Goal: Task Accomplishment & Management: Use online tool/utility

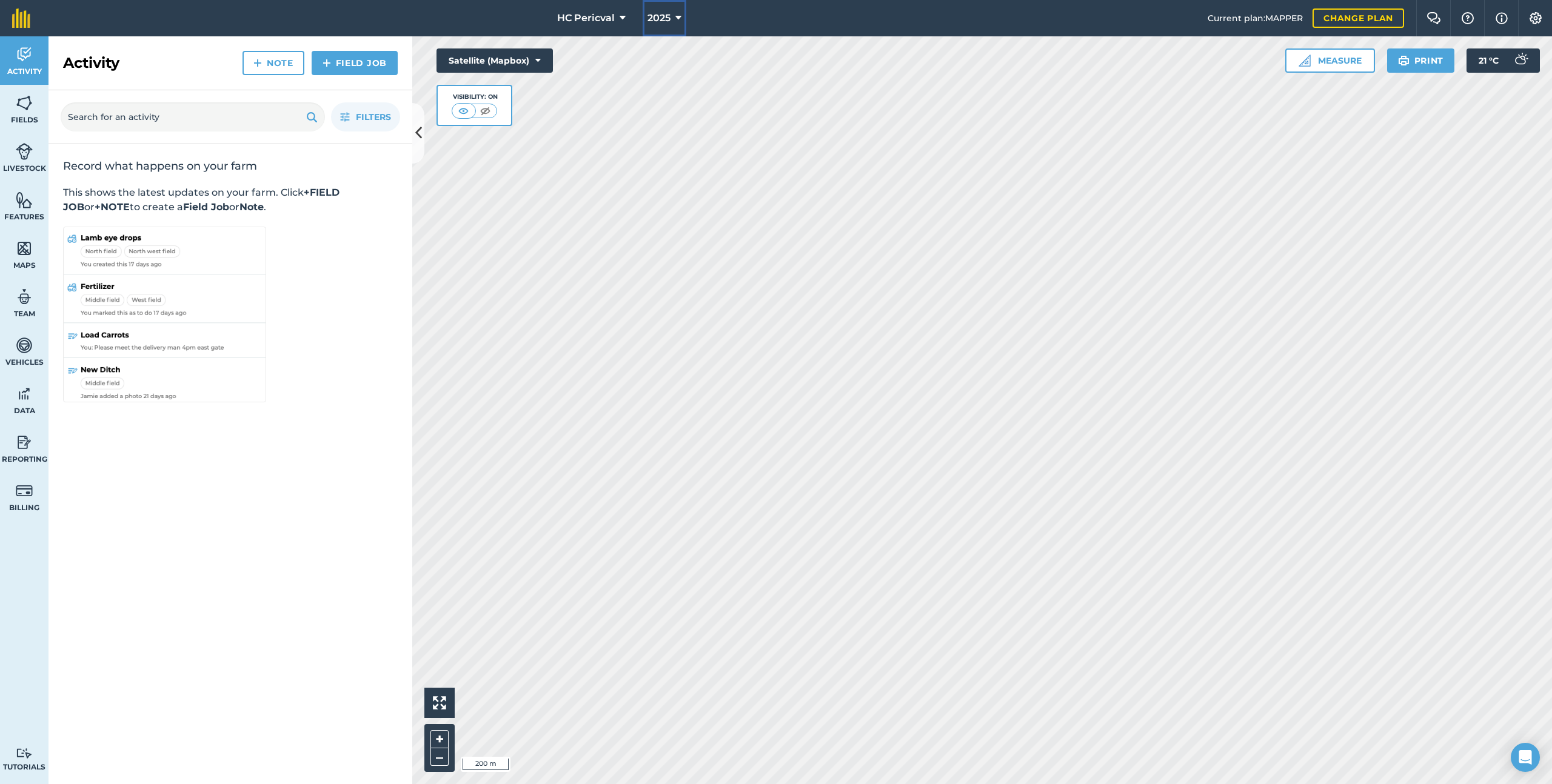
click at [647, 21] on span "2025" at bounding box center [659, 18] width 23 height 15
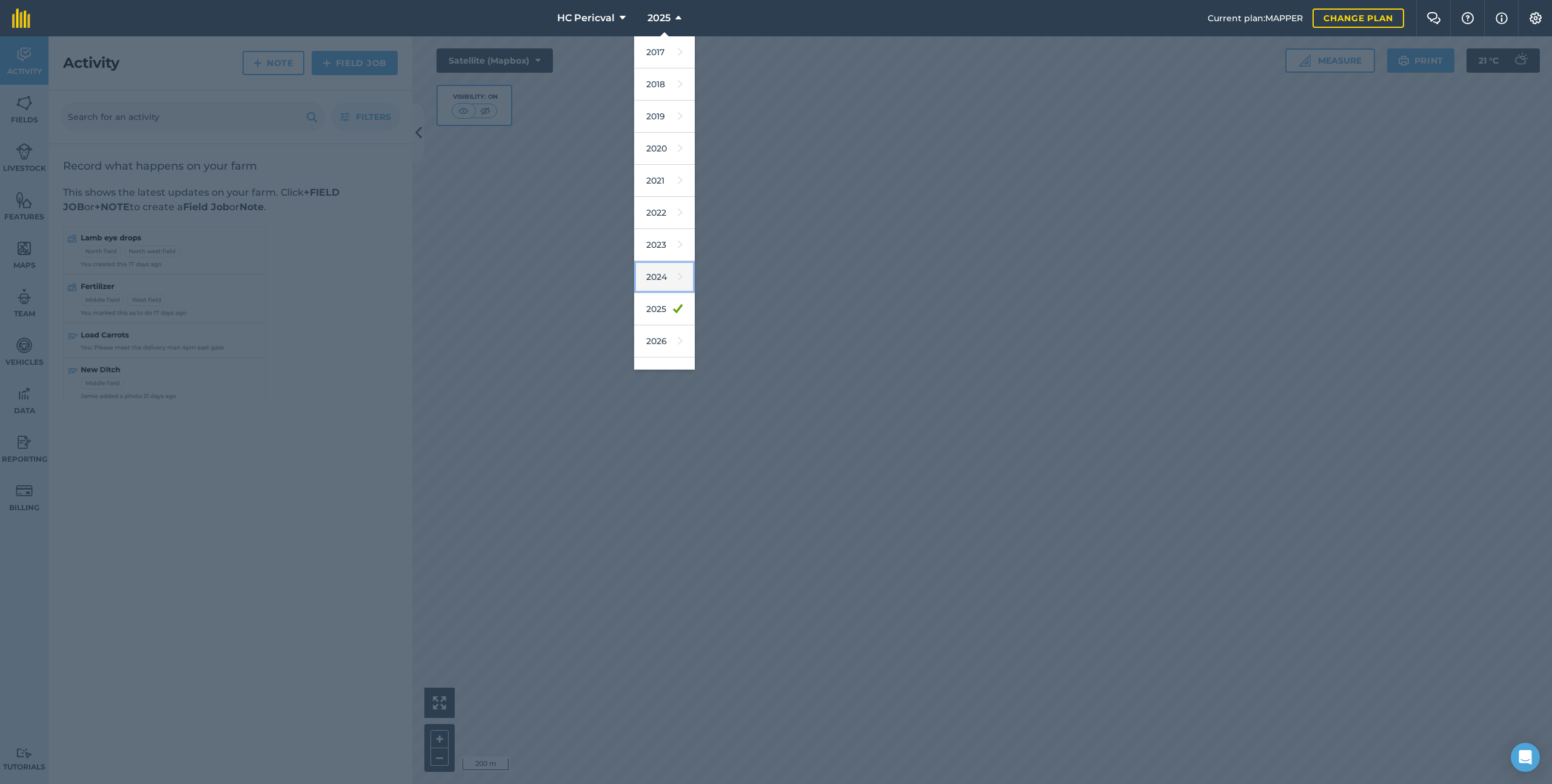
click at [678, 282] on icon at bounding box center [680, 277] width 5 height 17
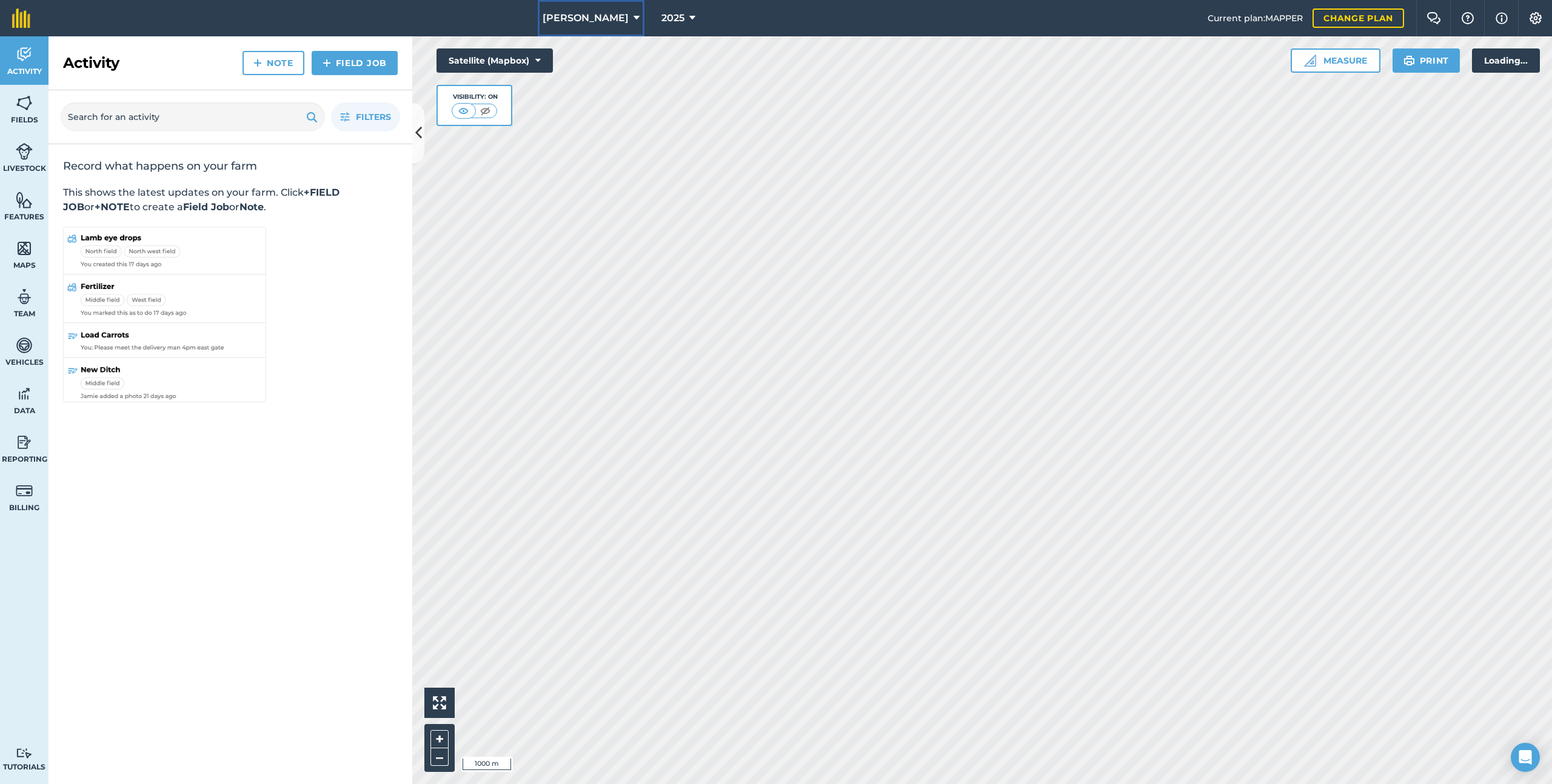
click at [584, 21] on span "H.J Fairs" at bounding box center [586, 18] width 86 height 15
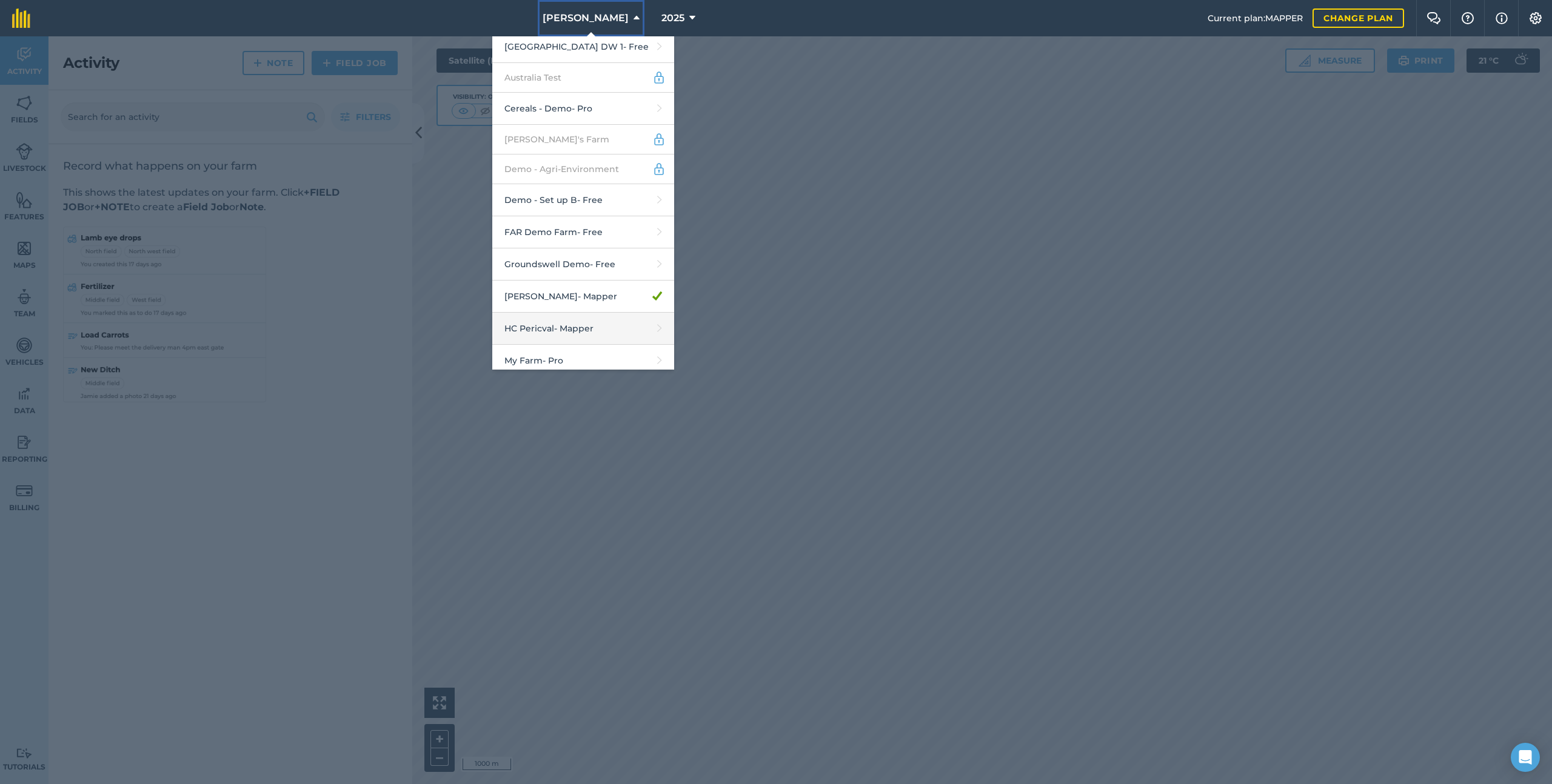
scroll to position [204, 0]
click at [581, 344] on link "My Farm - Pro" at bounding box center [583, 361] width 182 height 32
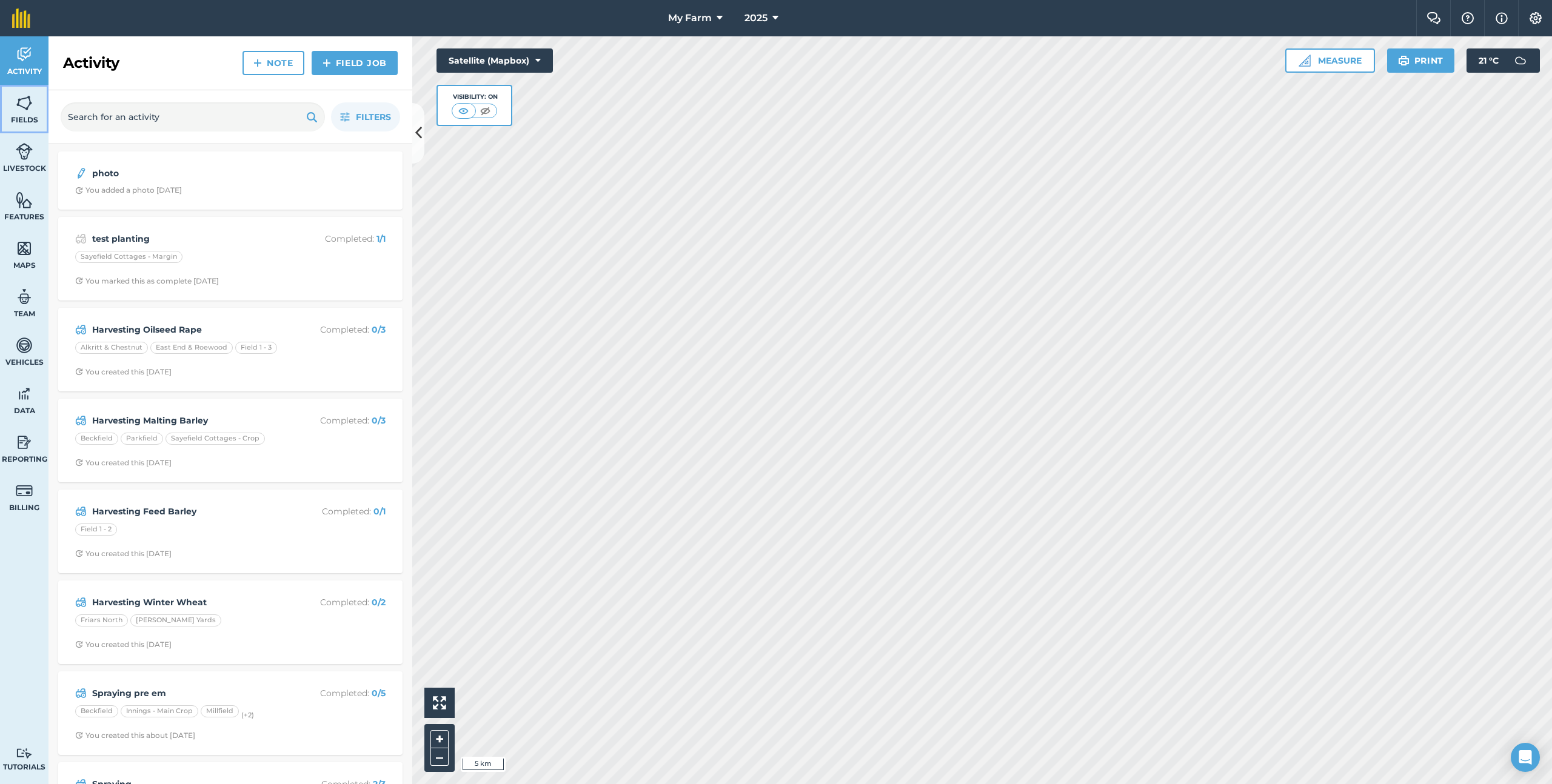
click at [24, 101] on img at bounding box center [24, 103] width 17 height 18
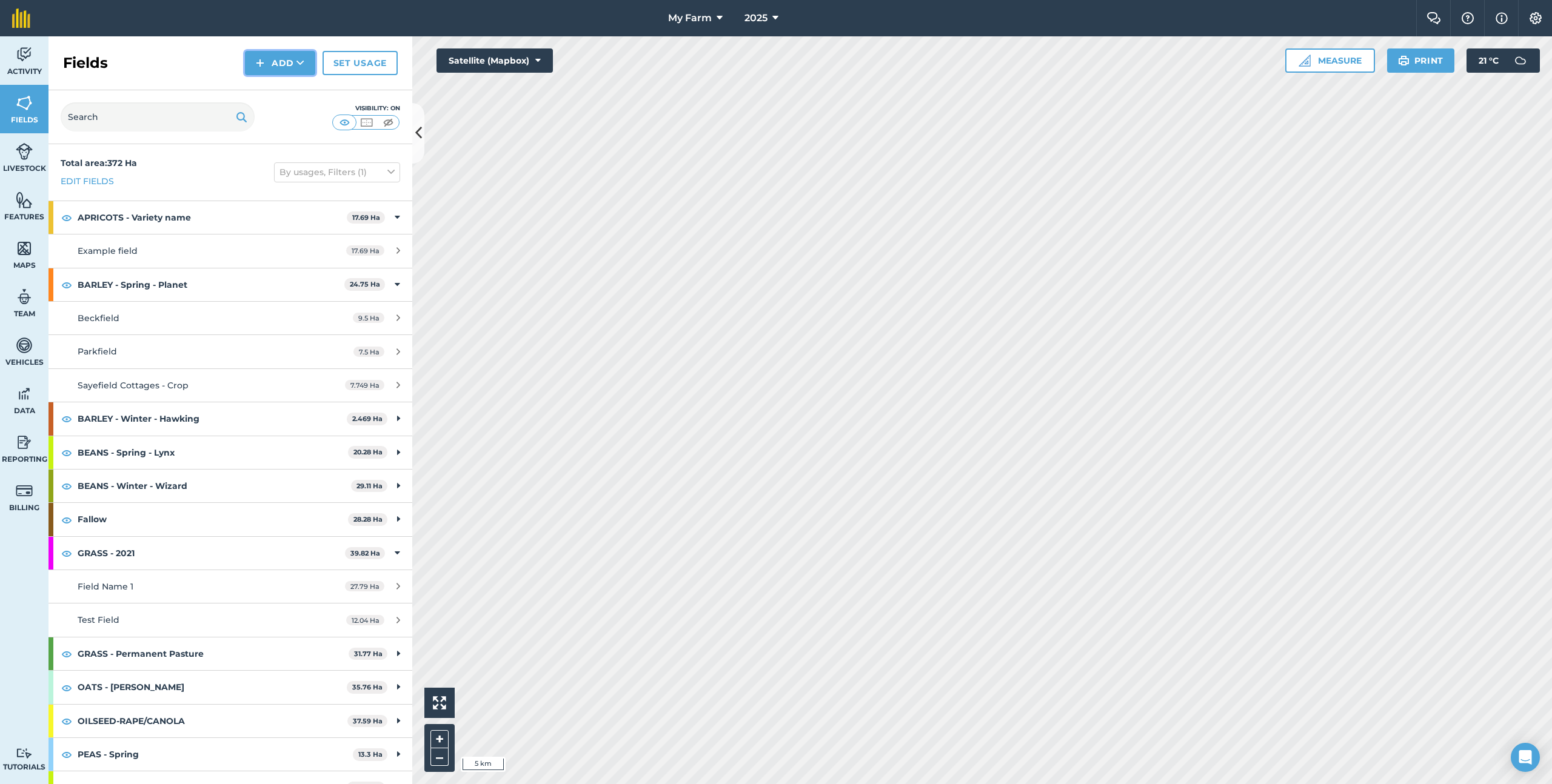
click at [292, 59] on button "Add" at bounding box center [280, 63] width 70 height 24
click at [300, 119] on link "Import" at bounding box center [280, 117] width 67 height 26
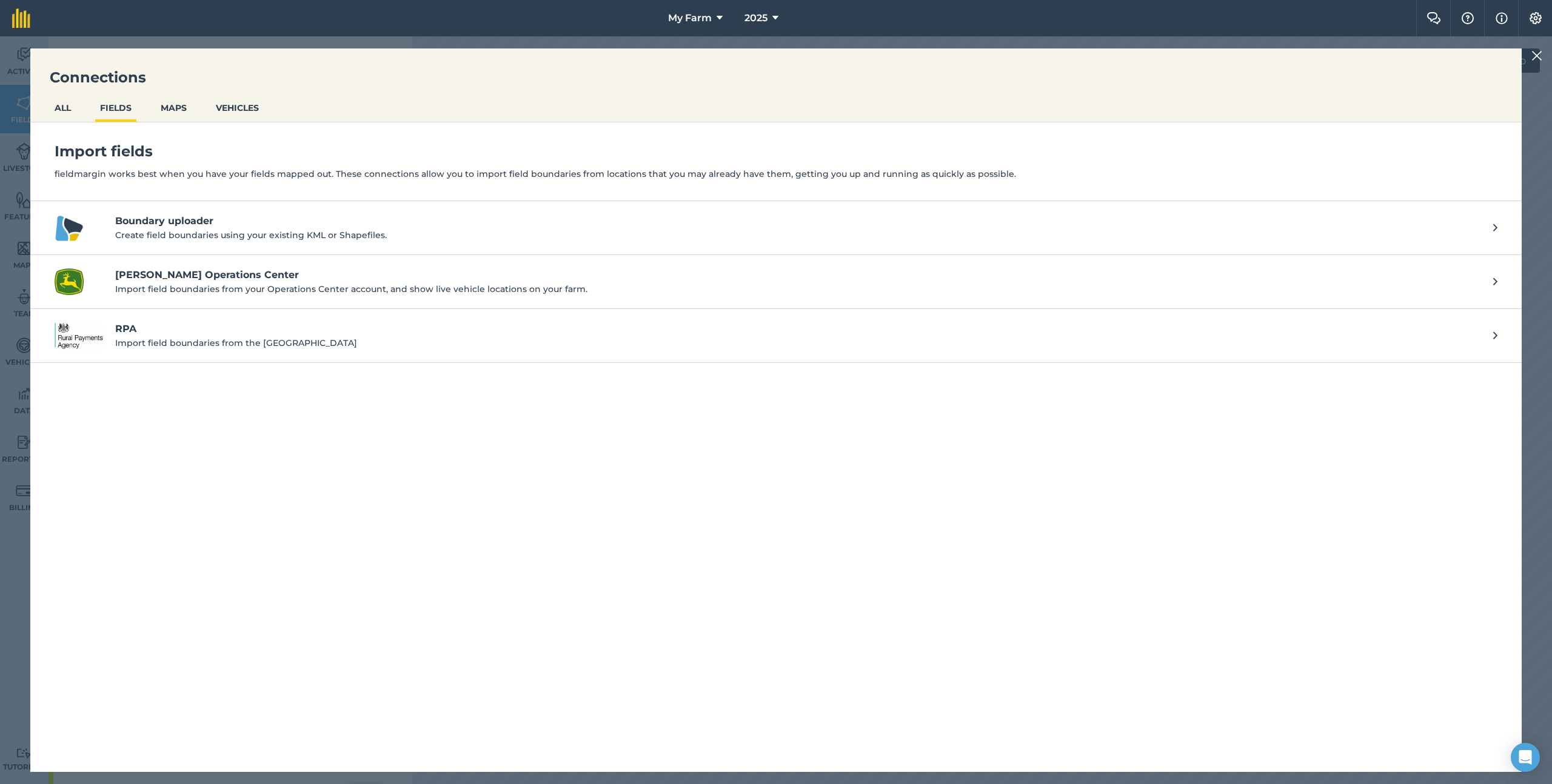
click at [241, 238] on p "Create field boundaries using your existing KML or Shapefiles." at bounding box center [798, 235] width 1366 height 13
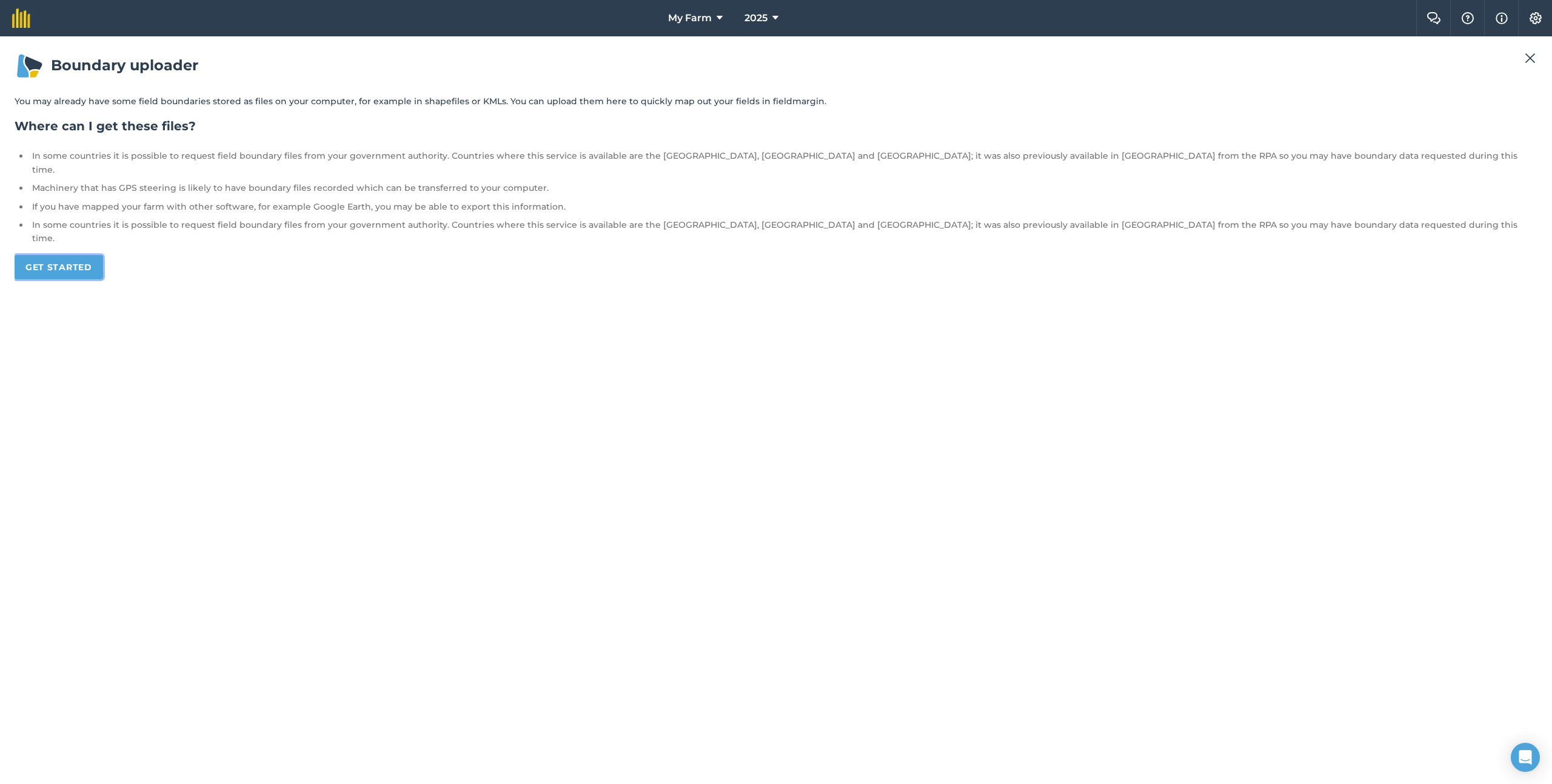
click at [80, 255] on link "Get started" at bounding box center [59, 267] width 89 height 24
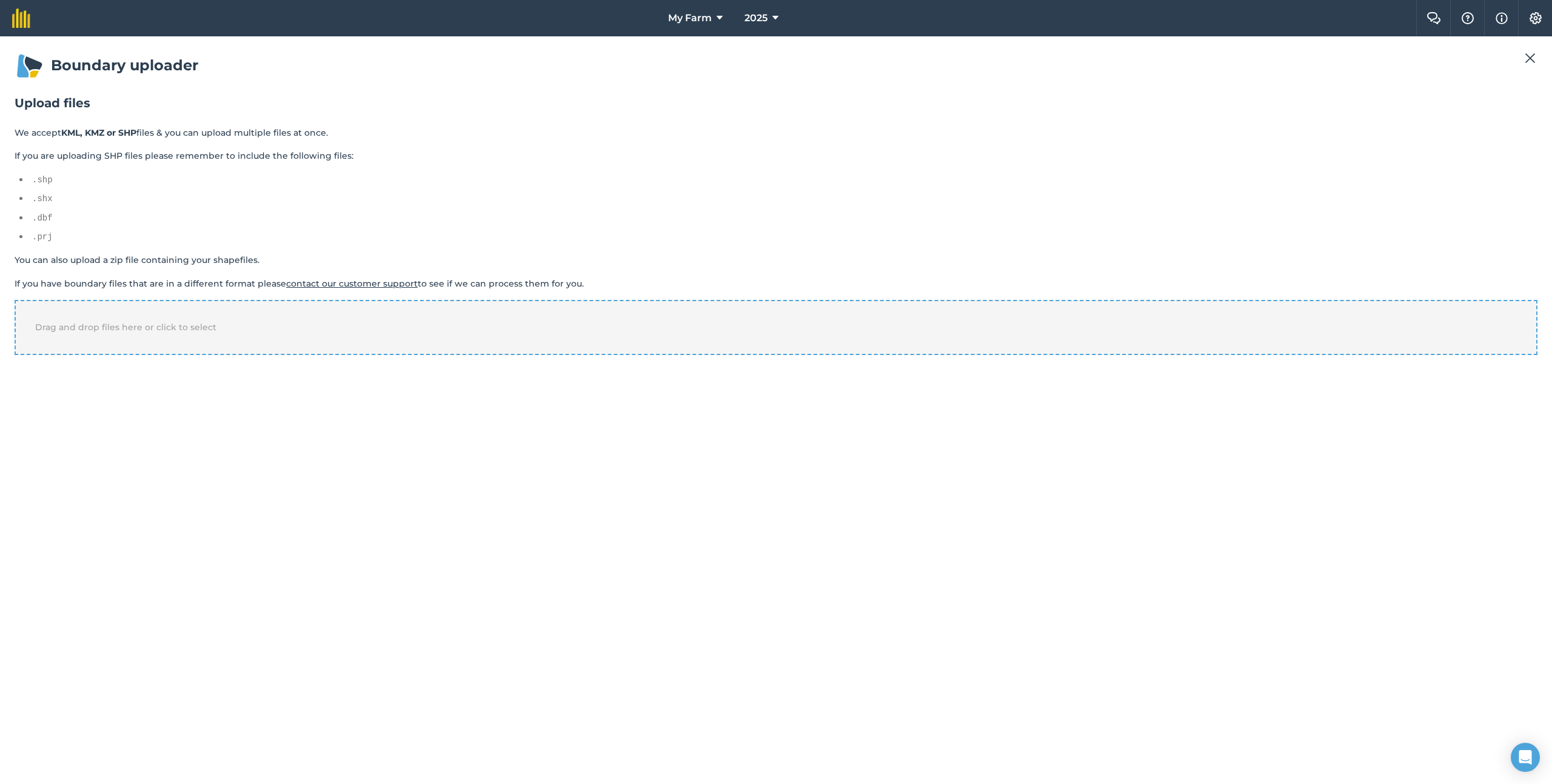
click at [312, 334] on div "Drag and drop files here or click to select" at bounding box center [776, 327] width 1523 height 55
click at [44, 402] on select "-- Select a property -- F_FAR_FARM FIELD_ID AREA_HA START_DATE LAST_CHANG CREAT…" at bounding box center [70, 397] width 111 height 18
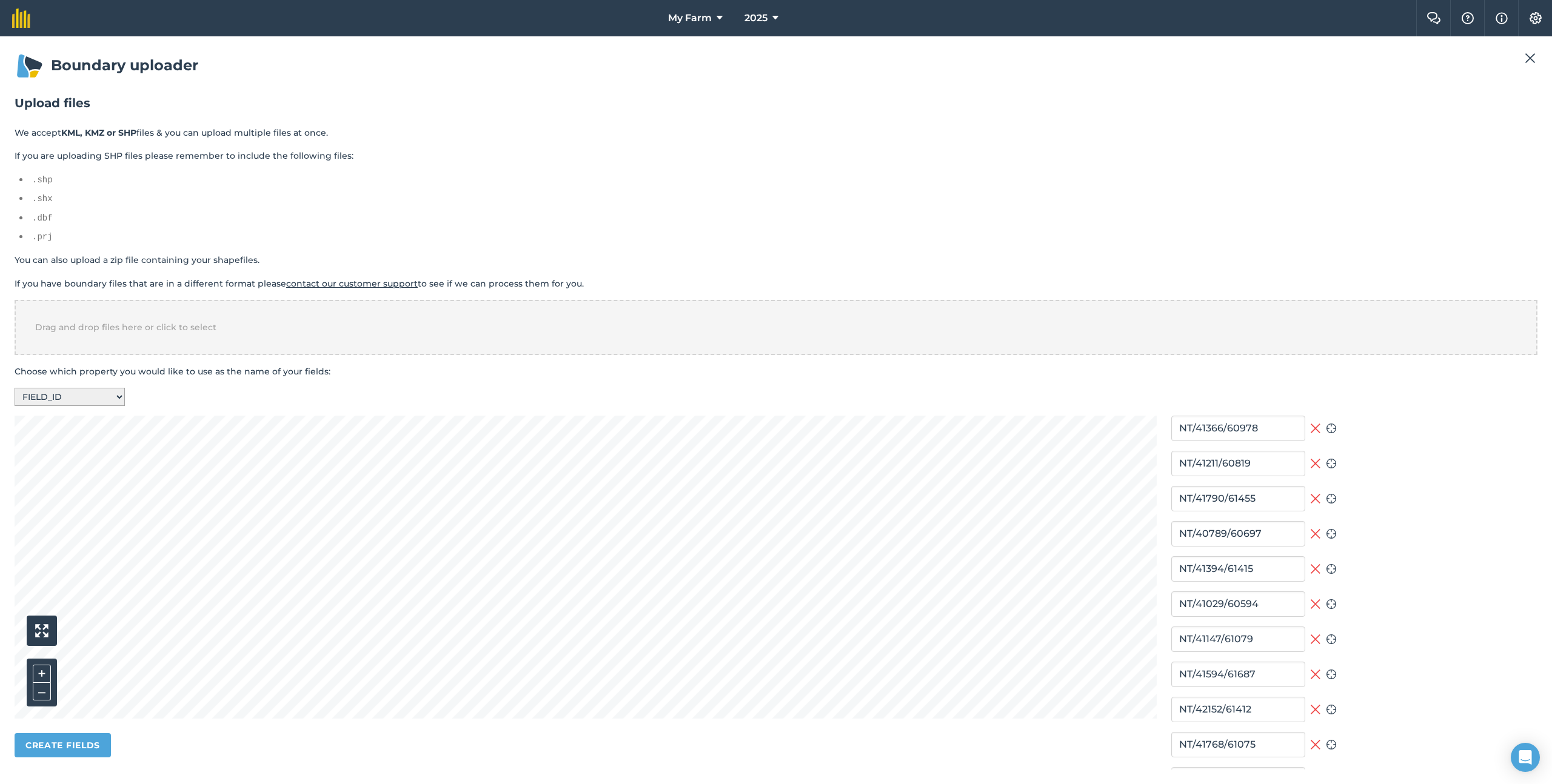
click at [109, 397] on select "-- Select a property -- F_FAR_FARM FIELD_ID AREA_HA START_DATE LAST_CHANG CREAT…" at bounding box center [70, 397] width 111 height 18
select select "GEO_FID"
type input "NT/41086/60374"
type input "NT/40923/61233"
type input "NT/40751/60523"
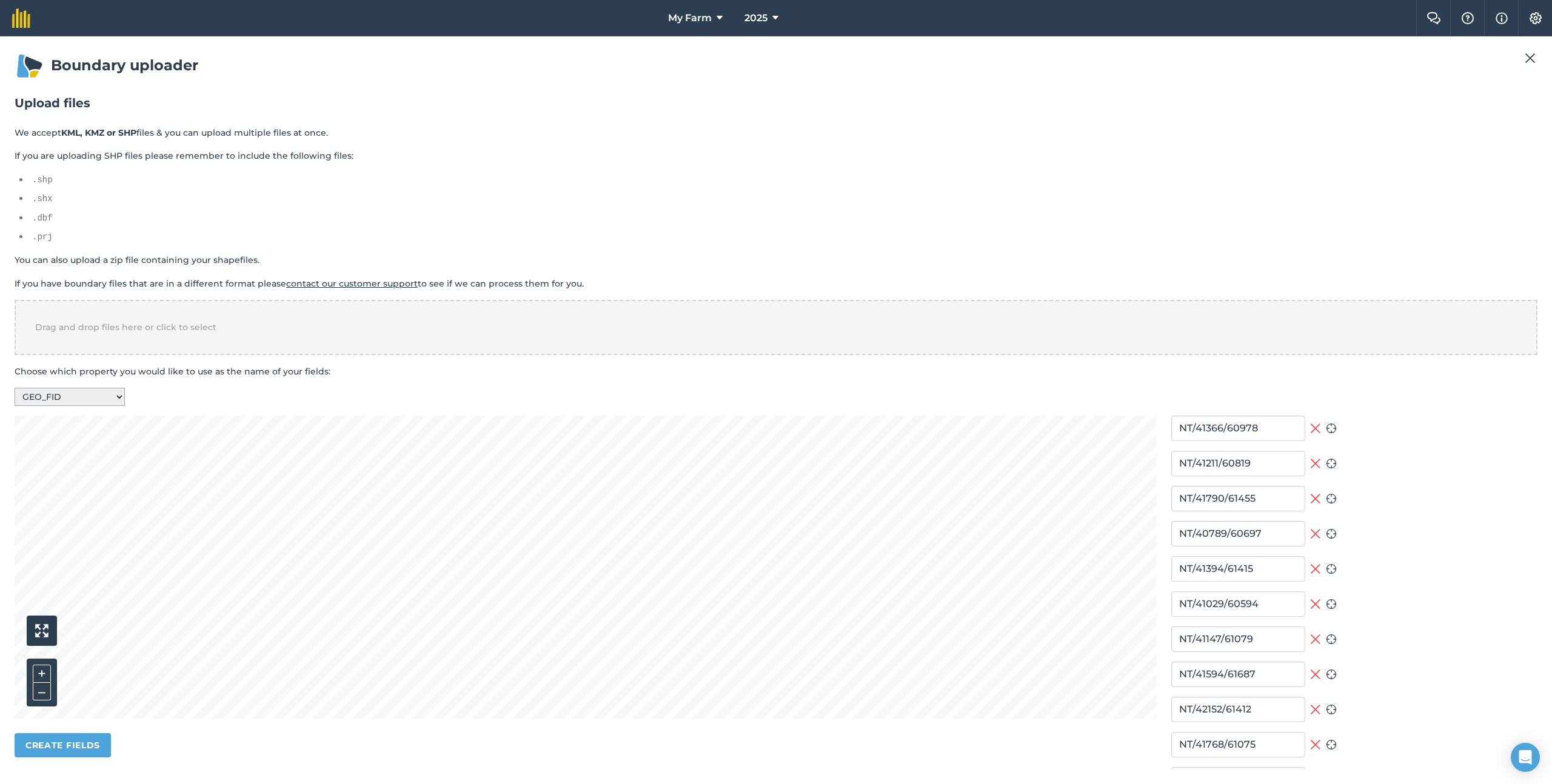
type input "NT/40957/60370"
type input "NT/41576/60866"
type input "NT/41765/60129"
type input "NT/40504/60842"
type input "NT/41921/61365"
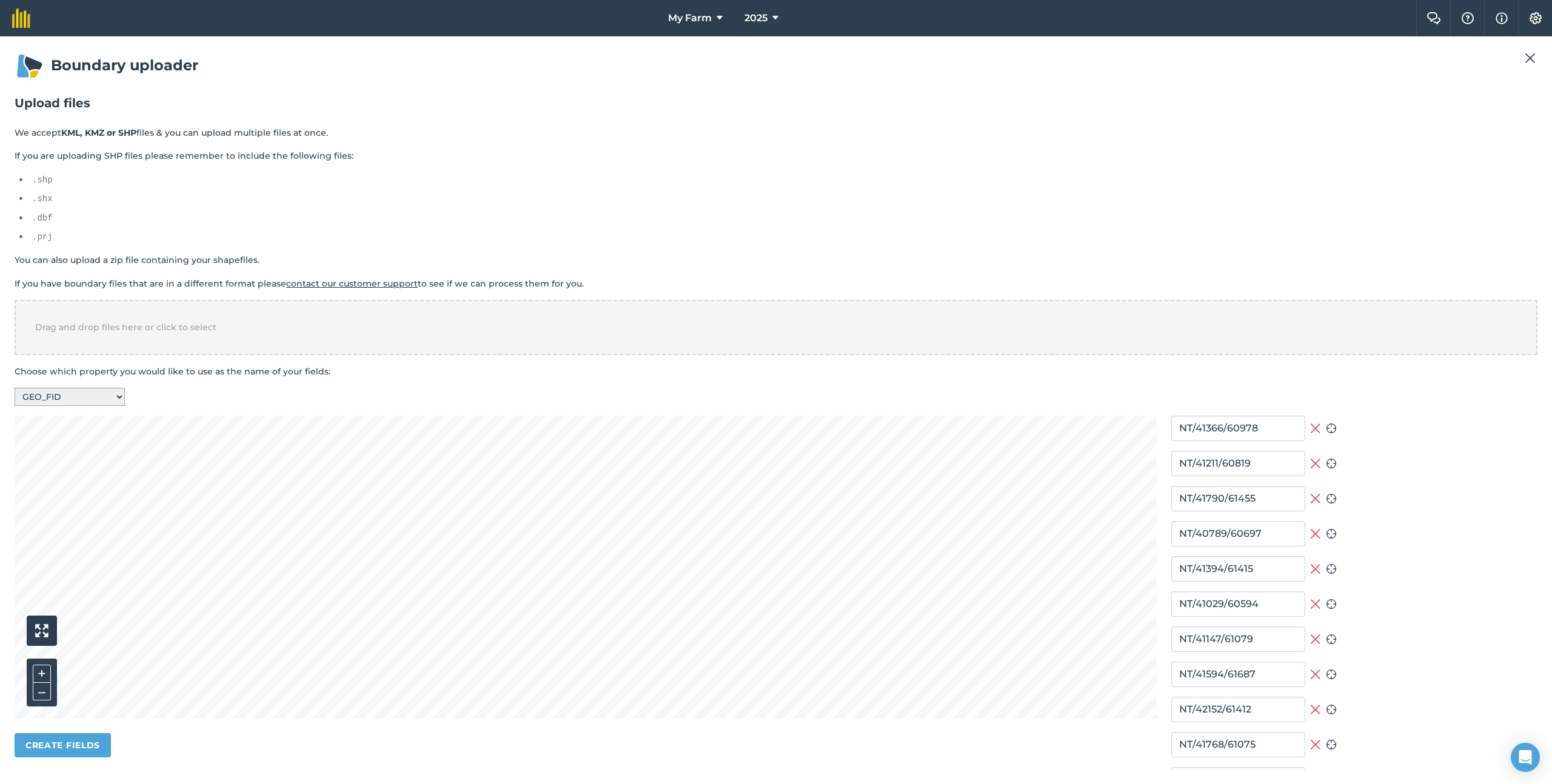
type input "NT/41455/60430"
type input "NT/41054/60758"
type input "NT/42733/61152"
type input "NT/41459/61794"
type input "NT/42488/61001"
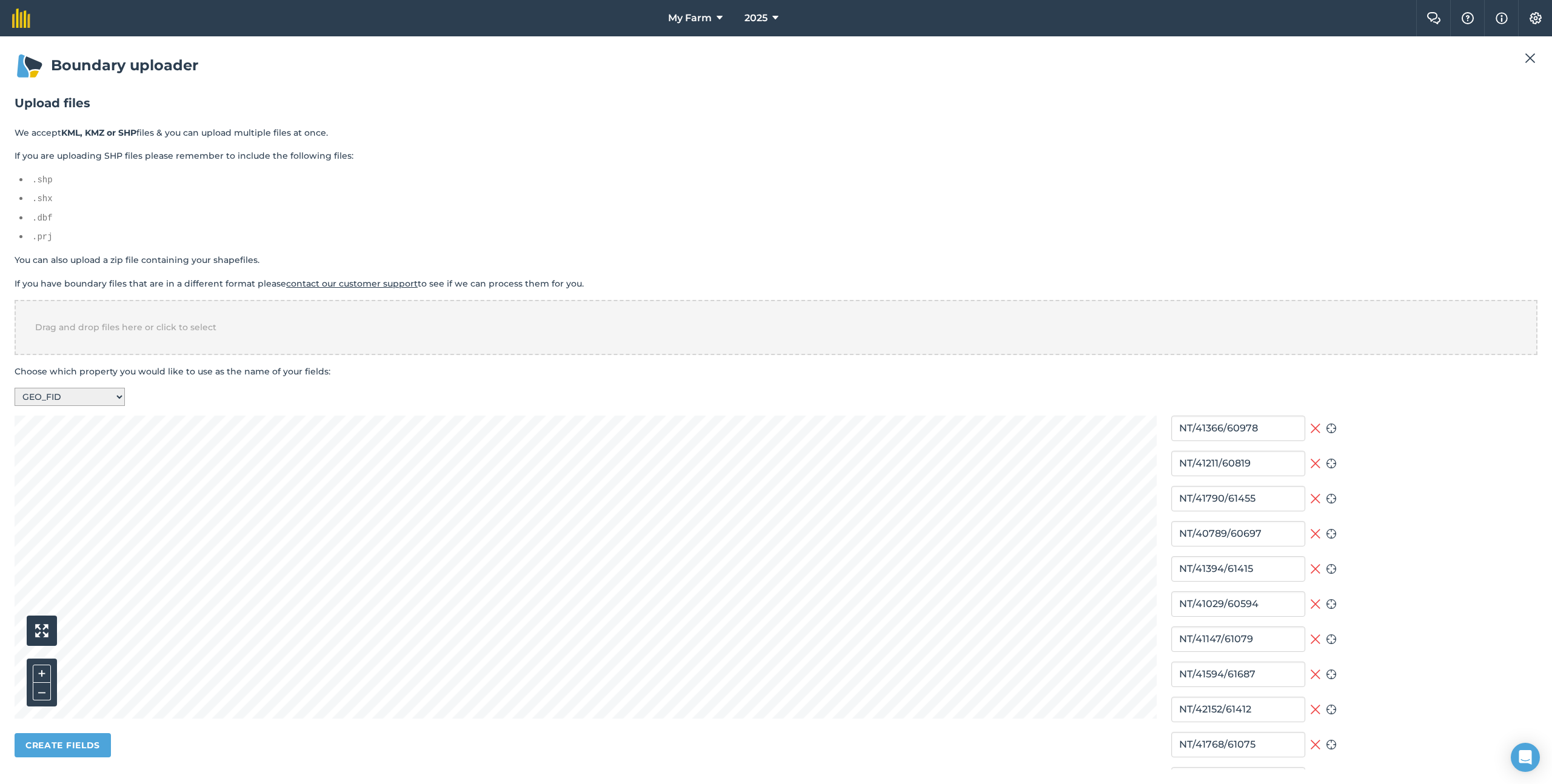
type input "NT/40524/60592"
type input "NT/40659/60281"
type input "NT/42012/60641"
type input "NT/41345/60634"
type input "NT/42522/61487"
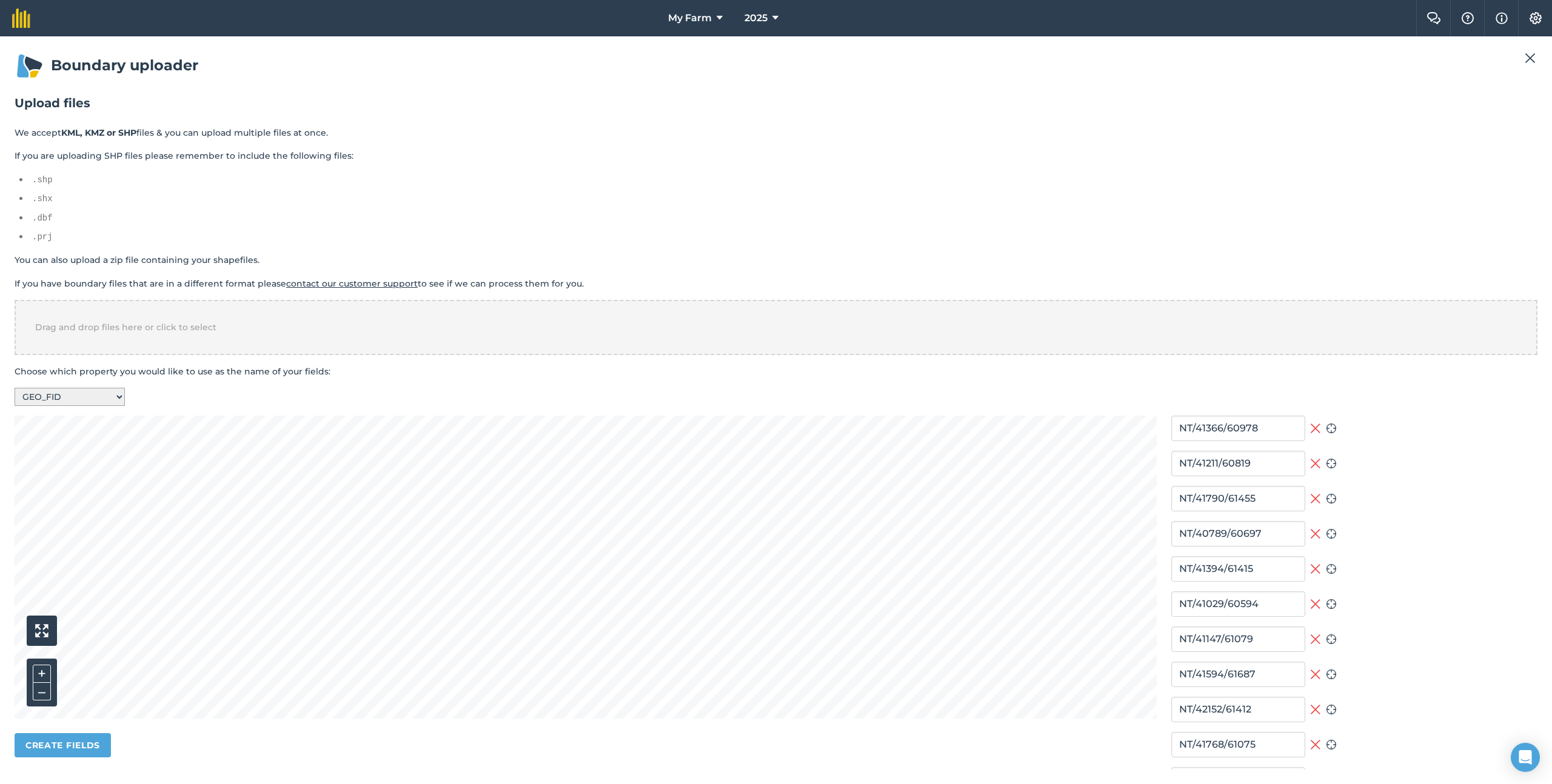
type input "NT/41550/61083"
type input "NT/41034/61036"
type input "NT/41951/60862"
type input "NT/42000/61851"
type input "NT/42265/61720"
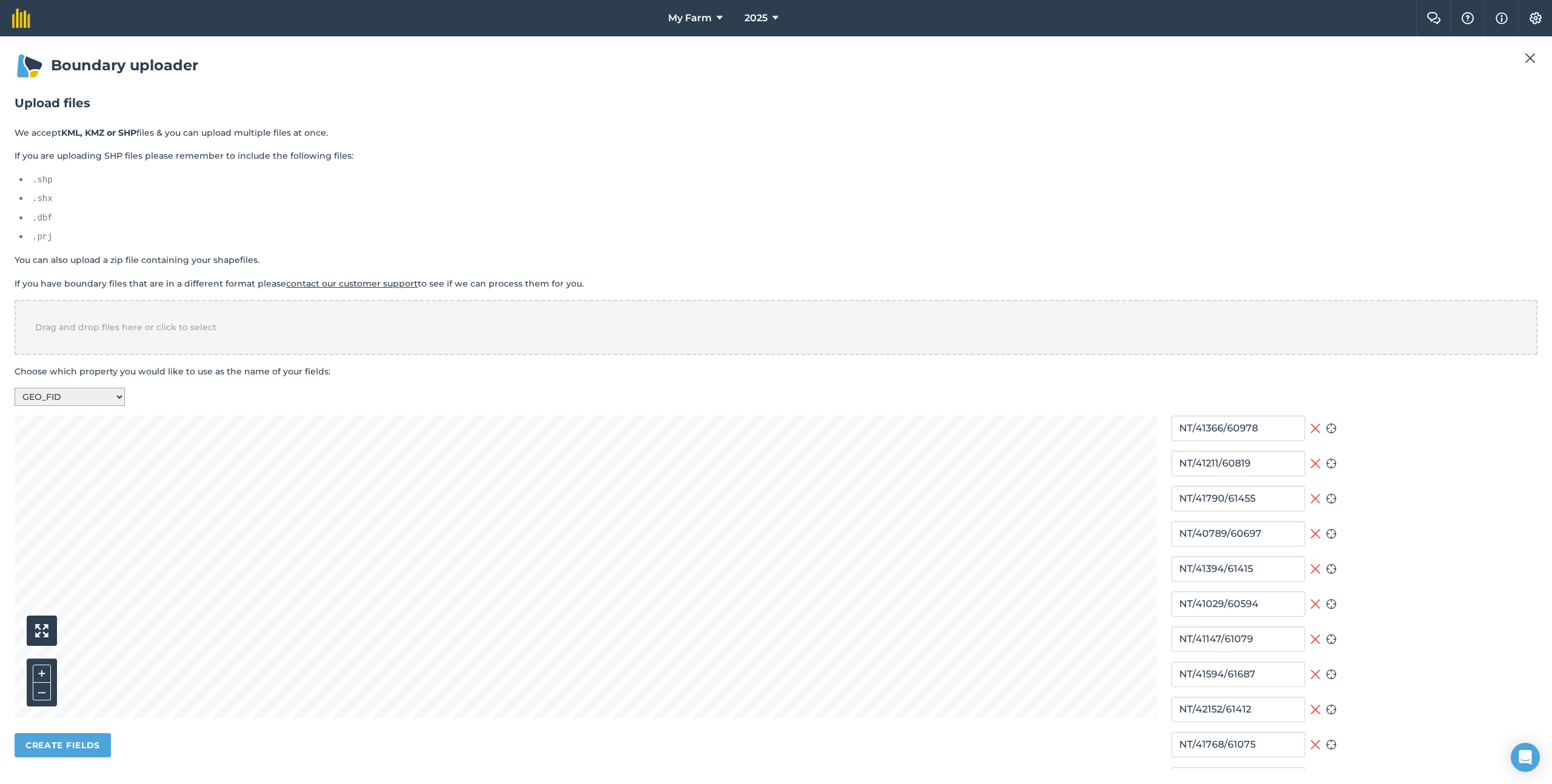
type input "NT/40764/61298"
type input "NT/41709/60393"
type input "NT/41469/61283"
type input "NT/41590/60143"
type input "NT/40742/60902"
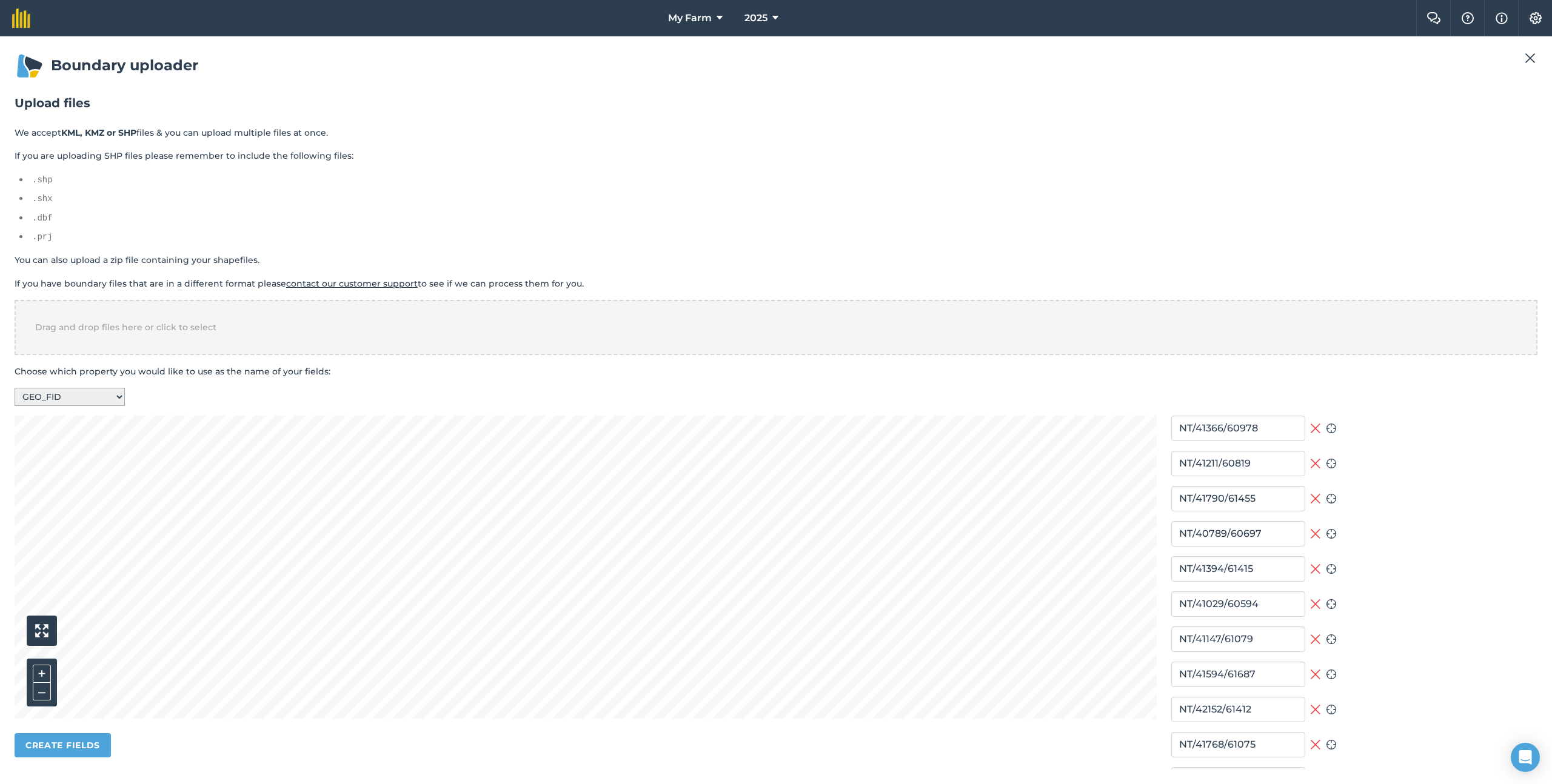
type input "NT/42761/60903"
type input "NT/40917/60839"
type input "NT/40316/60633"
type input "NT/40736/60764"
type input "NT/41625/60564"
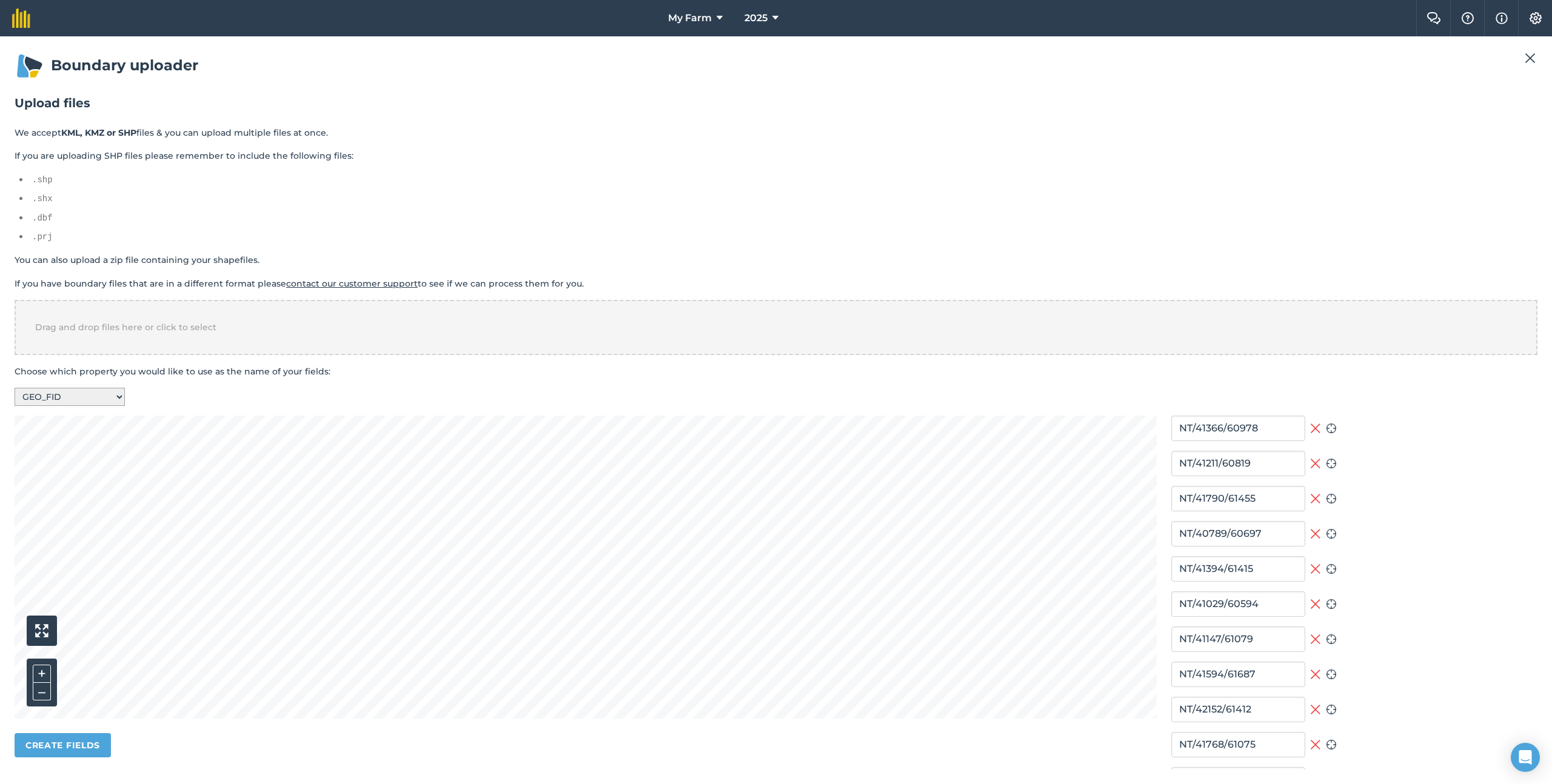
type input "NT/40256/60907"
type input "NT/42710/61591"
type input "NT/40832/61143"
click at [95, 398] on select "-- Select a property -- F_FAR_FARM FIELD_ID AREA_HA START_DATE LAST_CHANG CREAT…" at bounding box center [70, 397] width 111 height 18
select select "FIELD_ID"
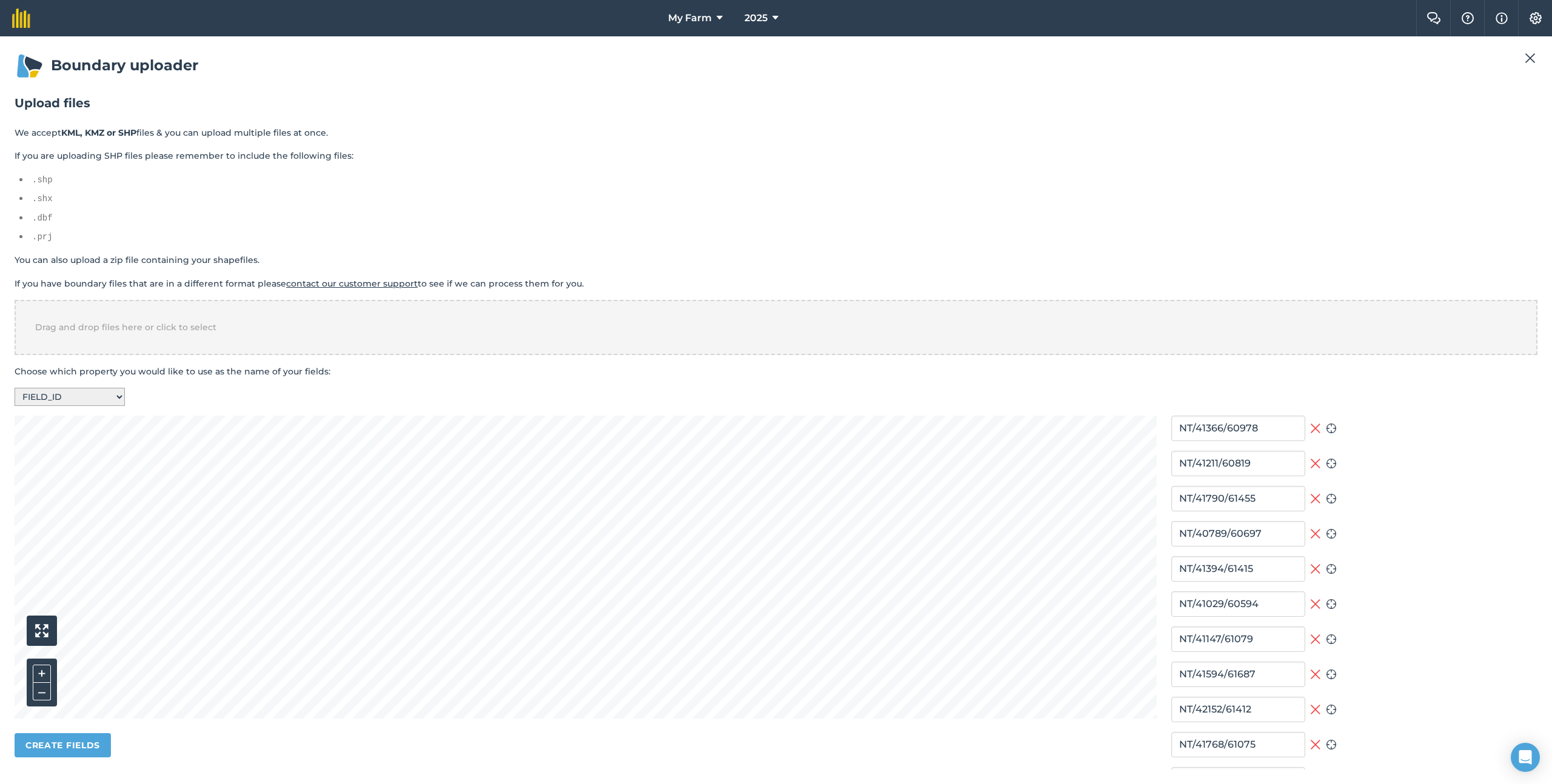
type input "NT/41146/60370"
type input "NT/40962/61158"
type input "NT/40733/60463"
type input "NT/40901/60291"
type input "NT/41634/60842"
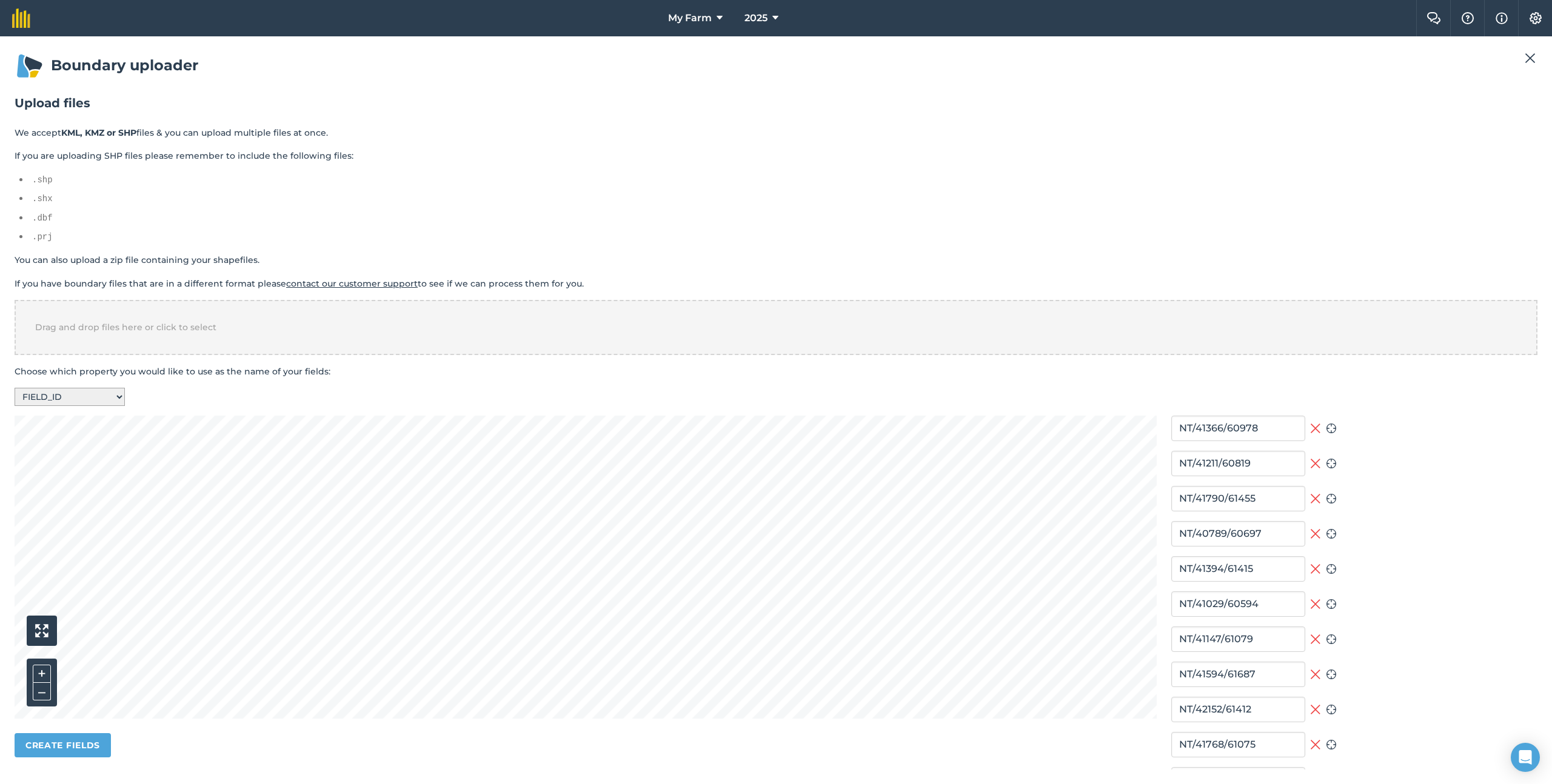
type input "NT/41637/60047"
type input "NT/40526/60818"
type input "NT/41951/61344"
type input "NT/41460/60455"
type input "NT/41132/60721"
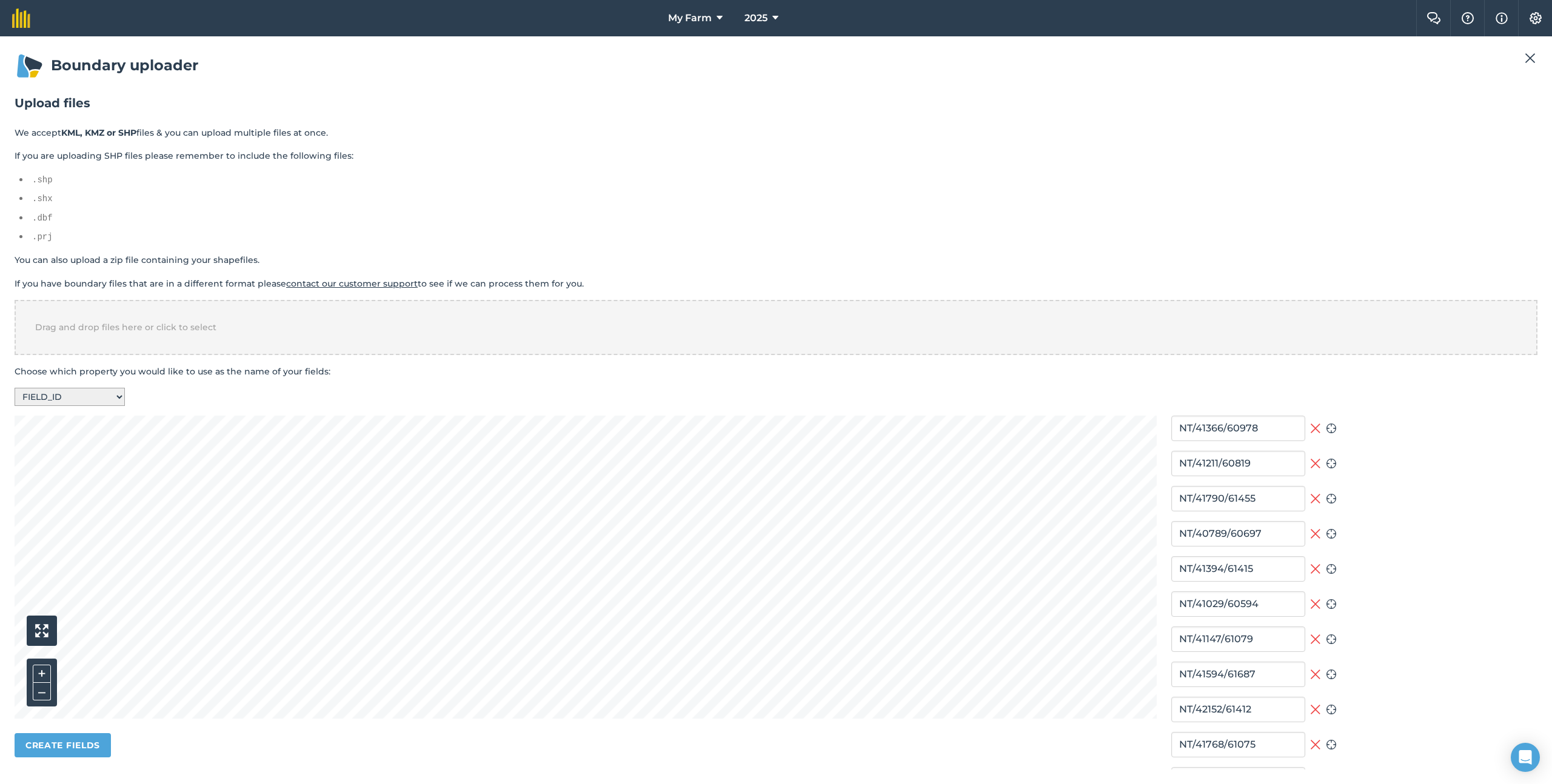
type input "NT/42722/61190"
type input "NT/41446/61760"
type input "NT/42453/60987"
type input "NT/40534/60603"
type input "NT/40649/60301"
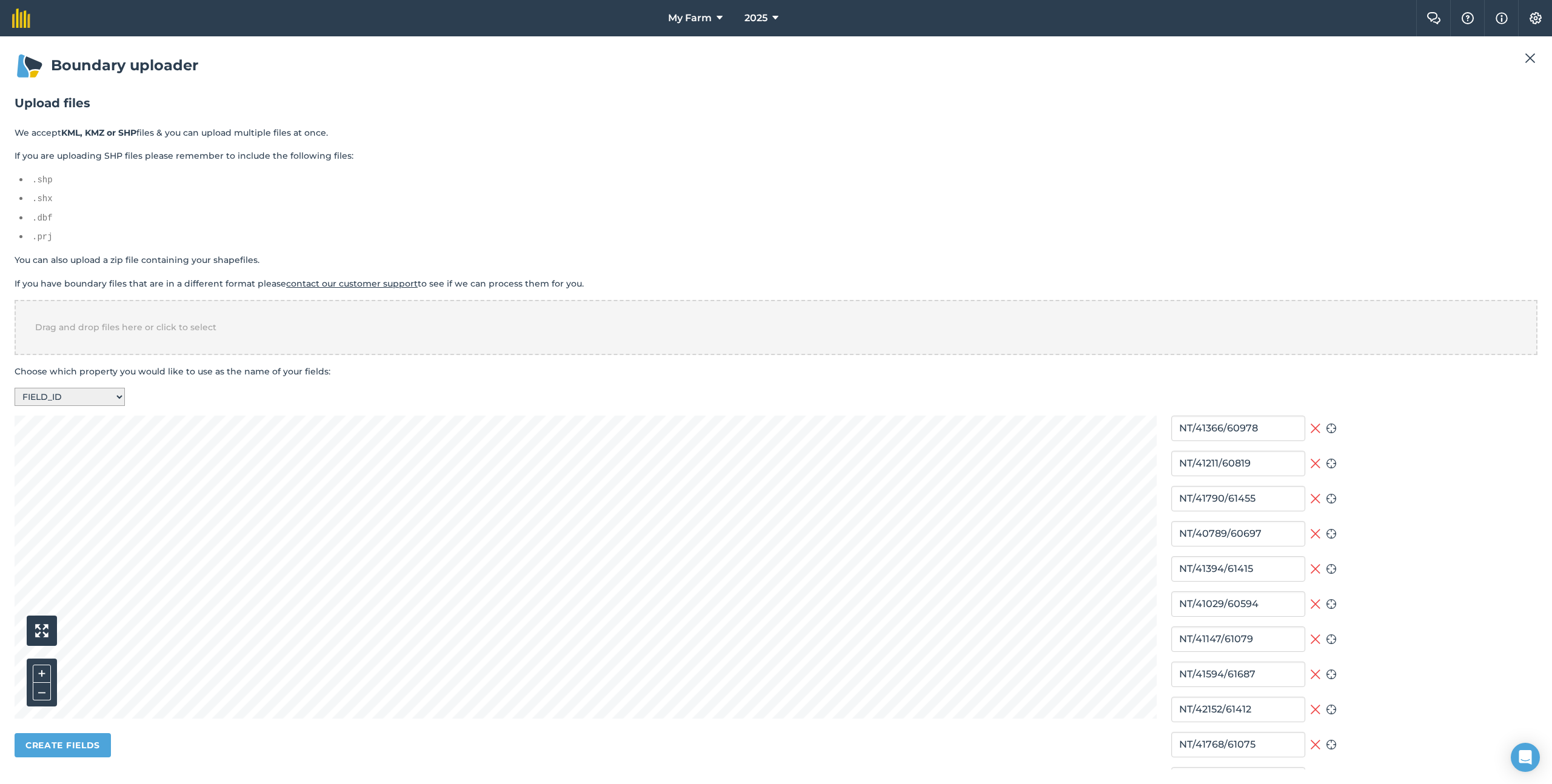
type input "NT/41955/60572"
type input "NT/41343/60614"
type input "NT/42507/61472"
type input "NT/41546/61081"
type input "NT/41006/61094"
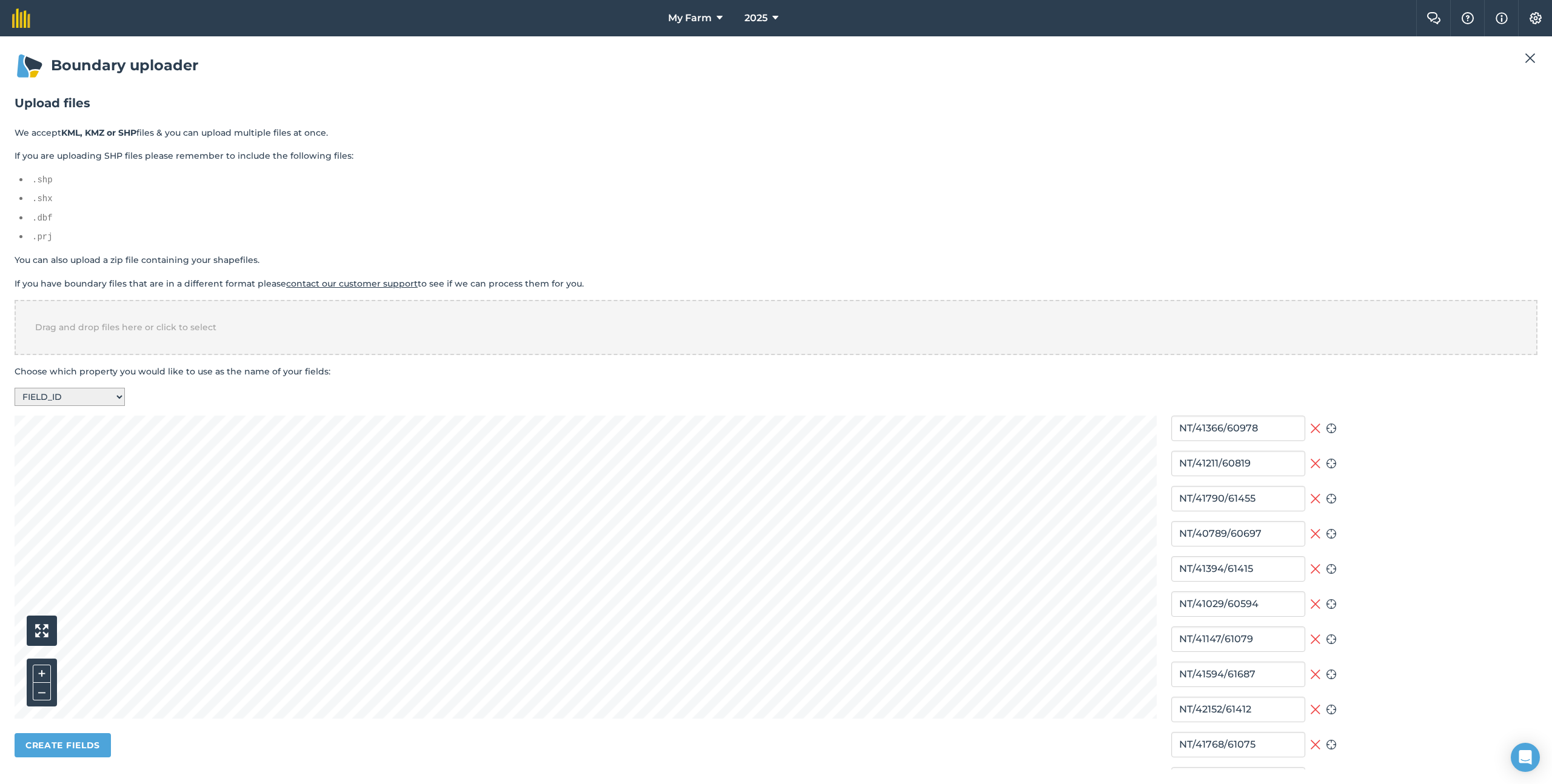
type input "NT/41897/60758"
type input "NT/42012/61833"
type input "NT/42251/61716"
type input "NT/40698/61243"
type input "NT/41691/60368"
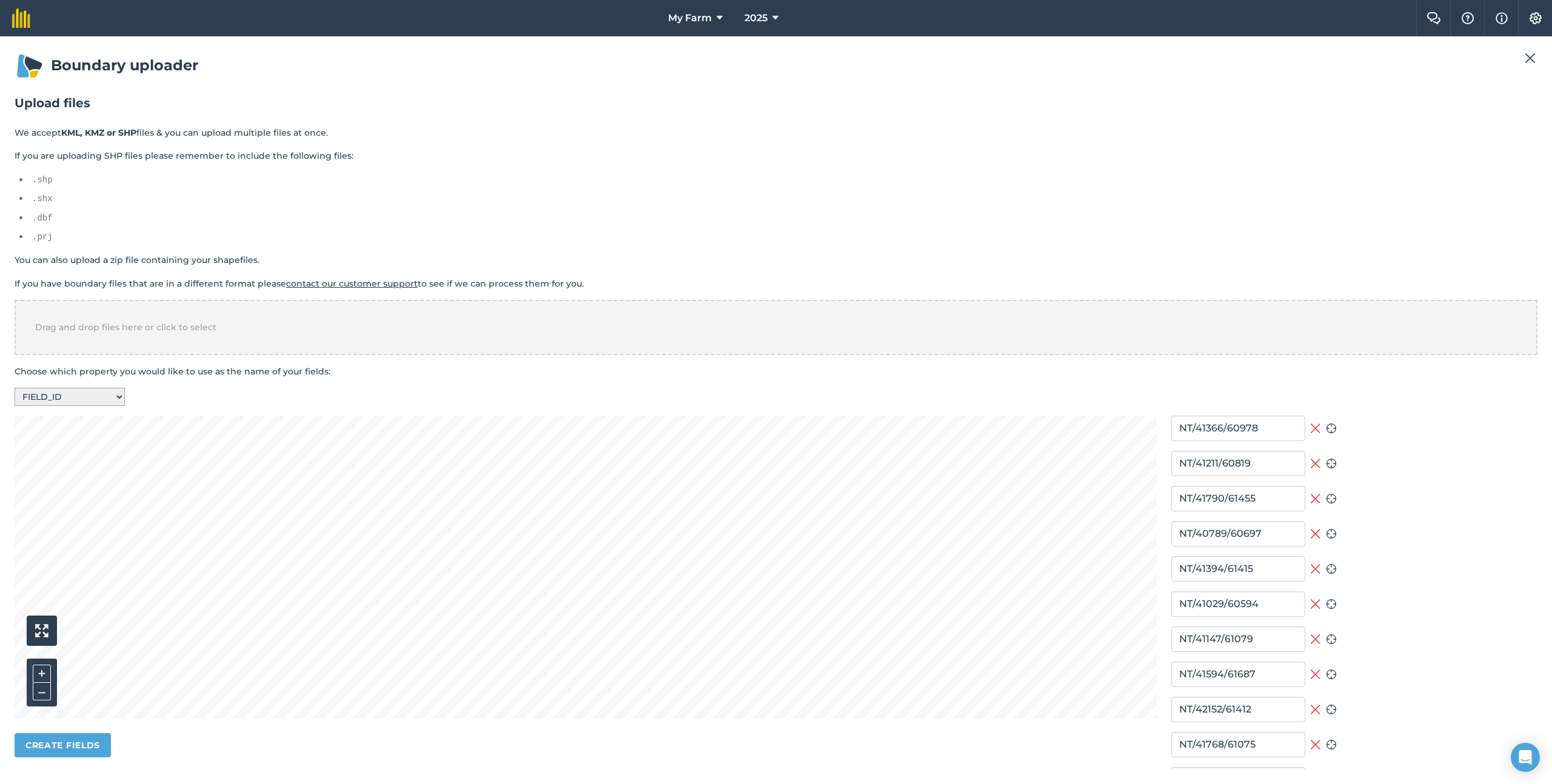
type input "NT/41482/61238"
type input "NT/41588/60140"
type input "NT/40716/60960"
type input "NT/42545/60737"
type input "NT/40918/60844"
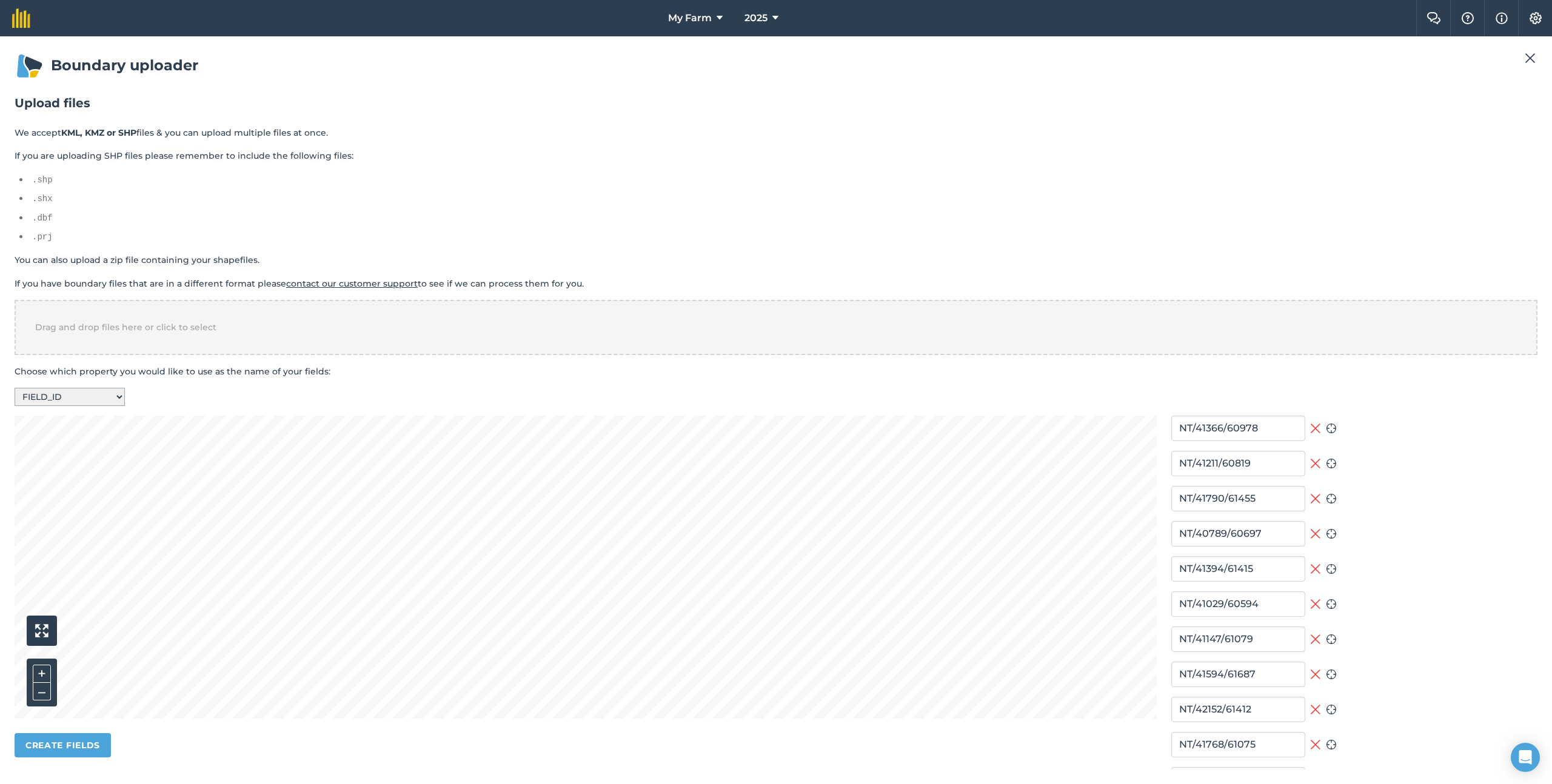
type input "NT/40321/60657"
type input "NT/40699/60741"
type input "NT/41583/60579"
type input "NT/40363/60957"
type input "NT/42630/61632"
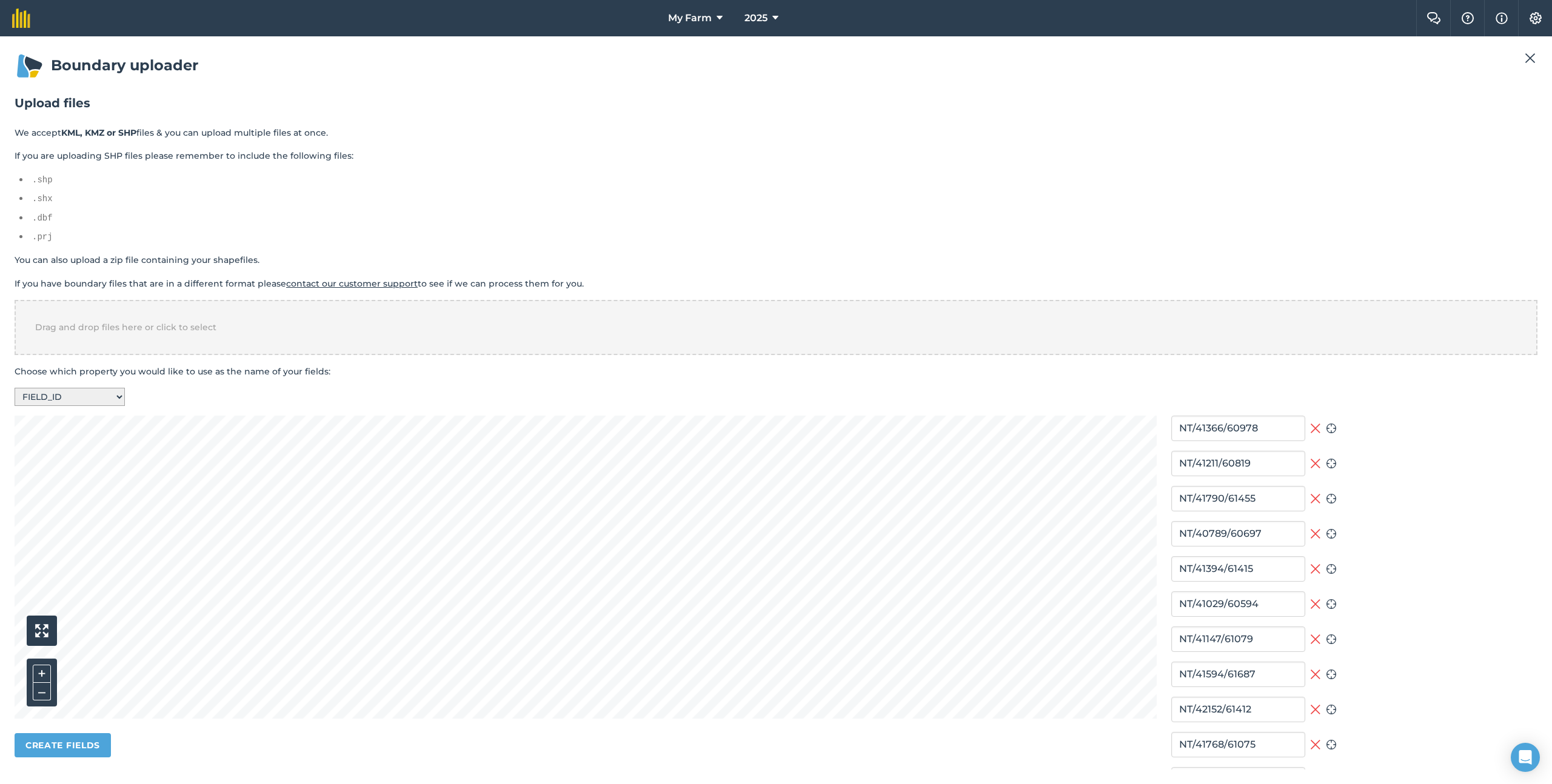
type input "NT/40867/61074"
click at [87, 397] on select "-- Select a property -- F_FAR_FARM FIELD_ID AREA_HA START_DATE LAST_CHANG CREAT…" at bounding box center [70, 397] width 111 height 18
select select "AREA_HA"
type input "6.17"
type input "7.91"
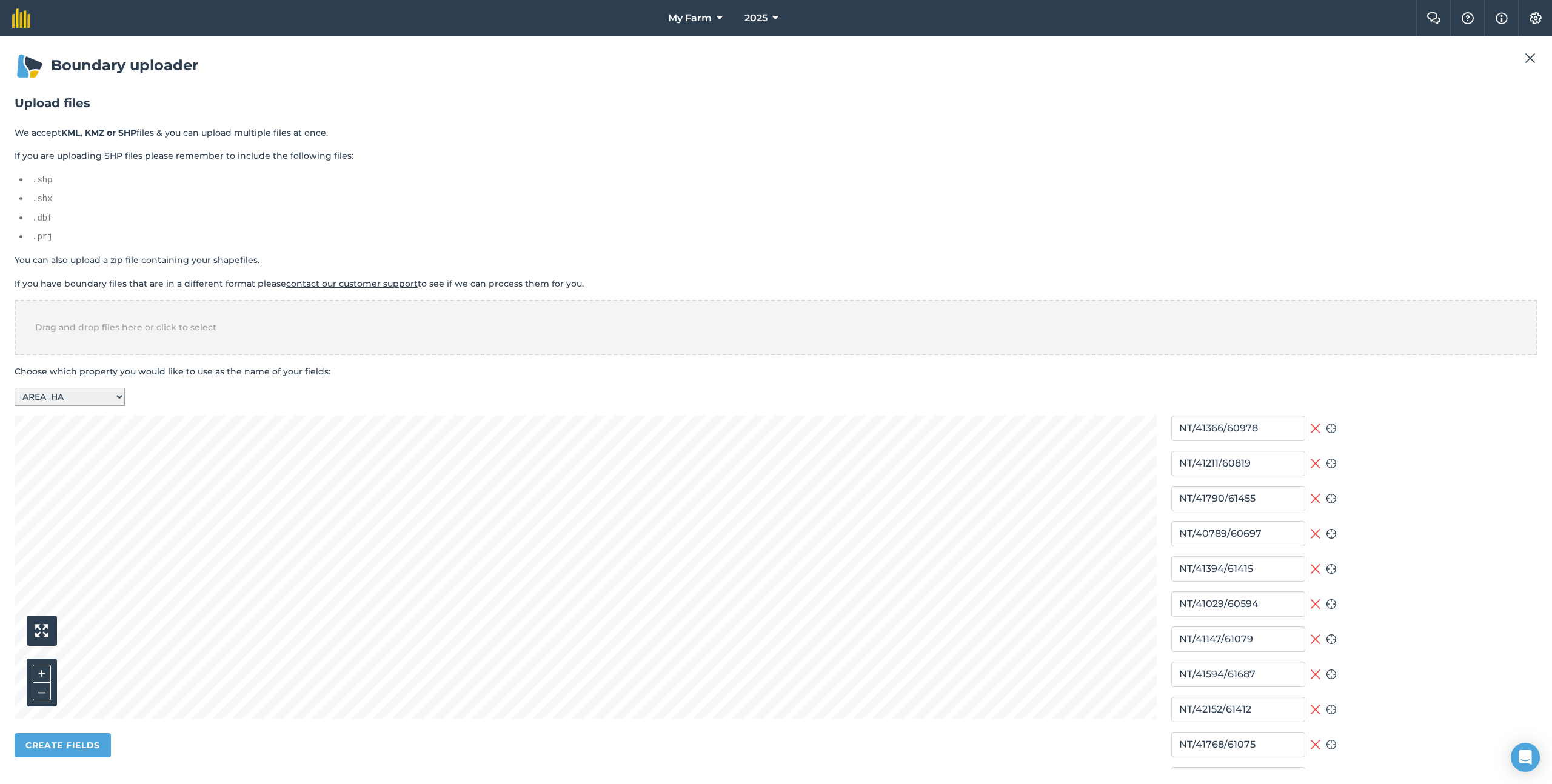
type input "8.49"
type input "3.86"
type input "3.37"
type input "3.29"
type input "3.97"
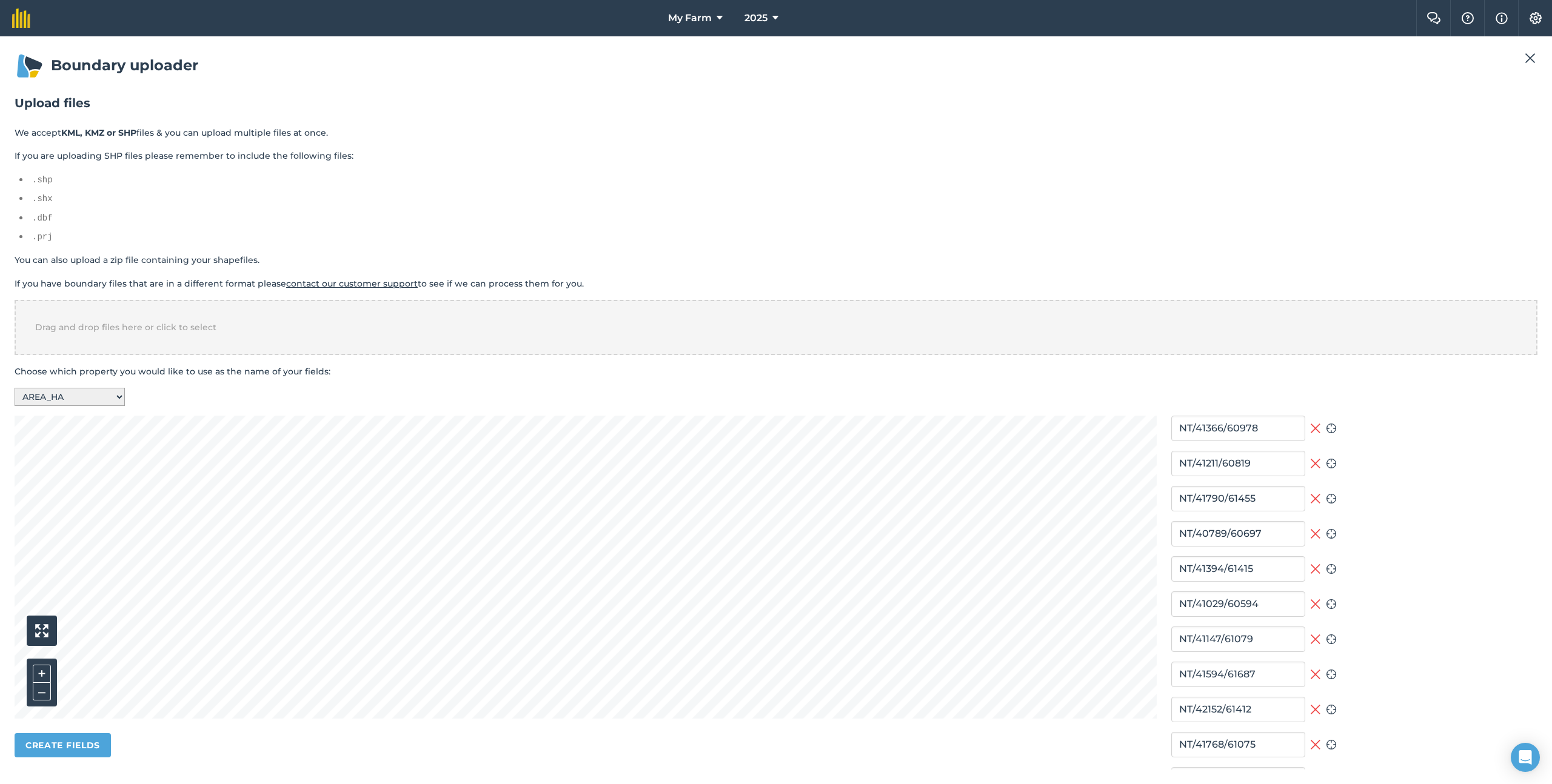
type input "4.02"
type input "1.23"
type input "0.34"
type input "3.6"
type input "3.5"
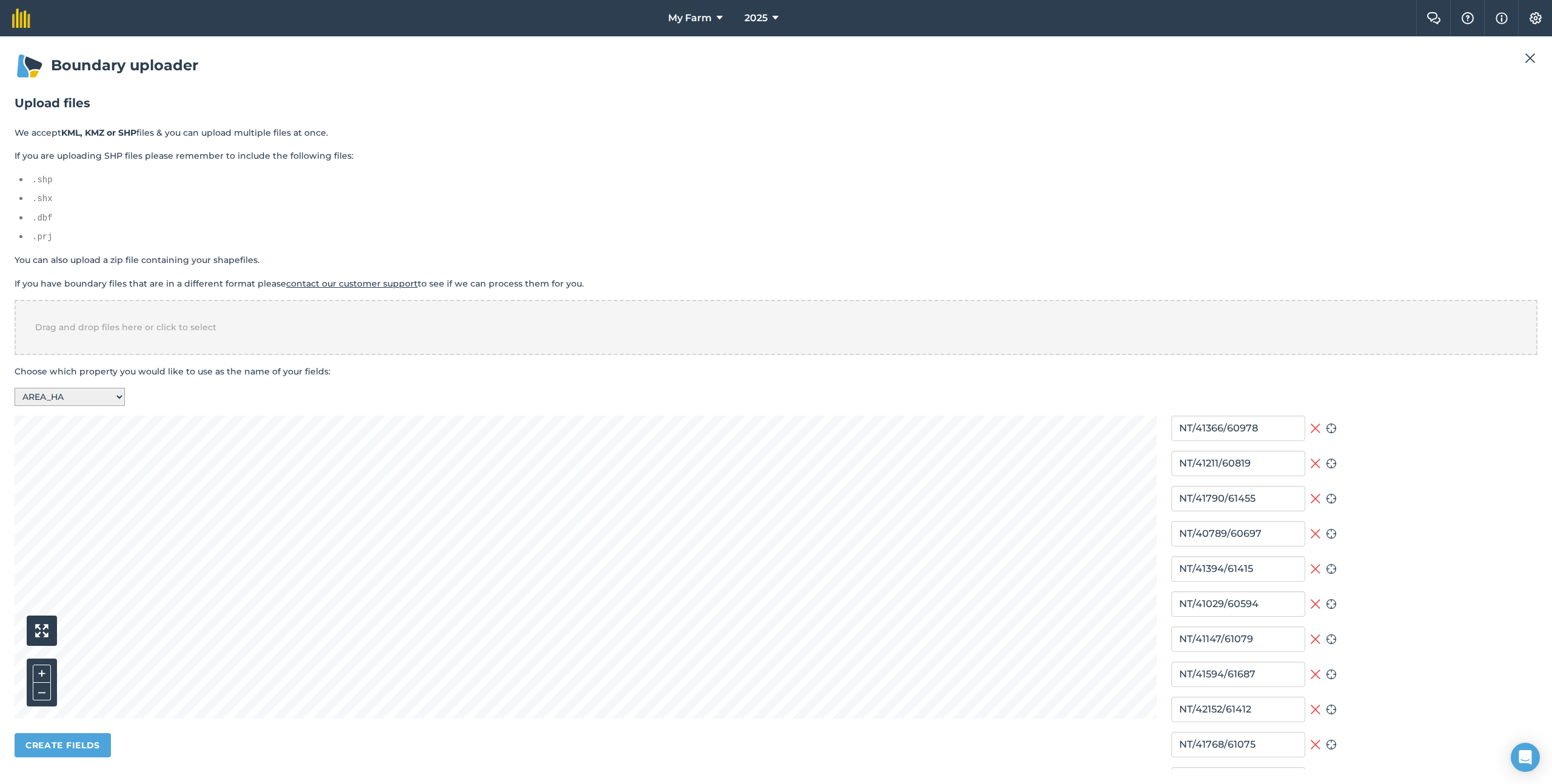
type input "2.88"
type input "2.86"
type input "3.44"
type input "0.96"
type input "3.07"
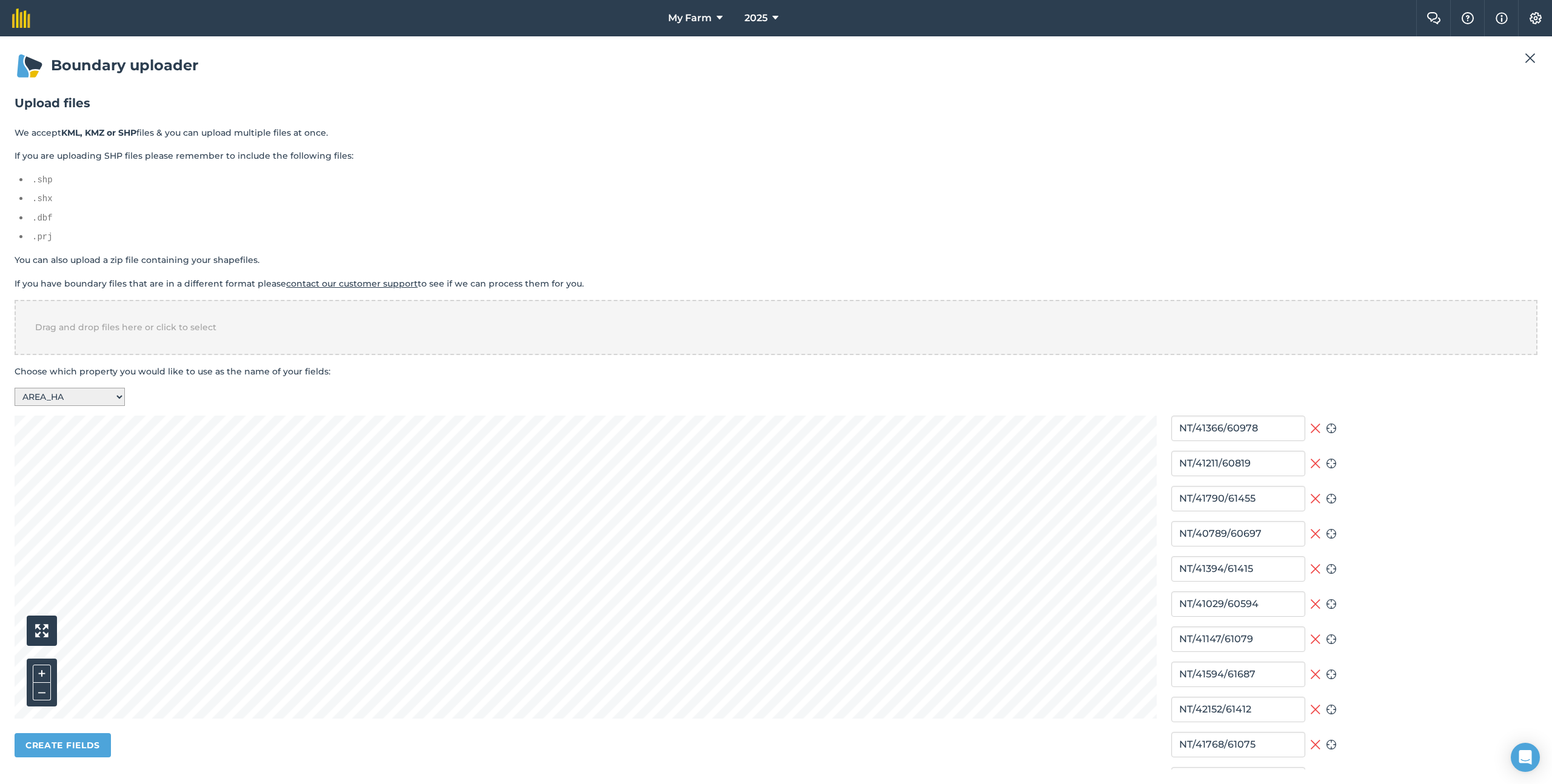
type input "7.24"
type input "3.62"
type input "3.86"
type input "3.72"
type input "6.97"
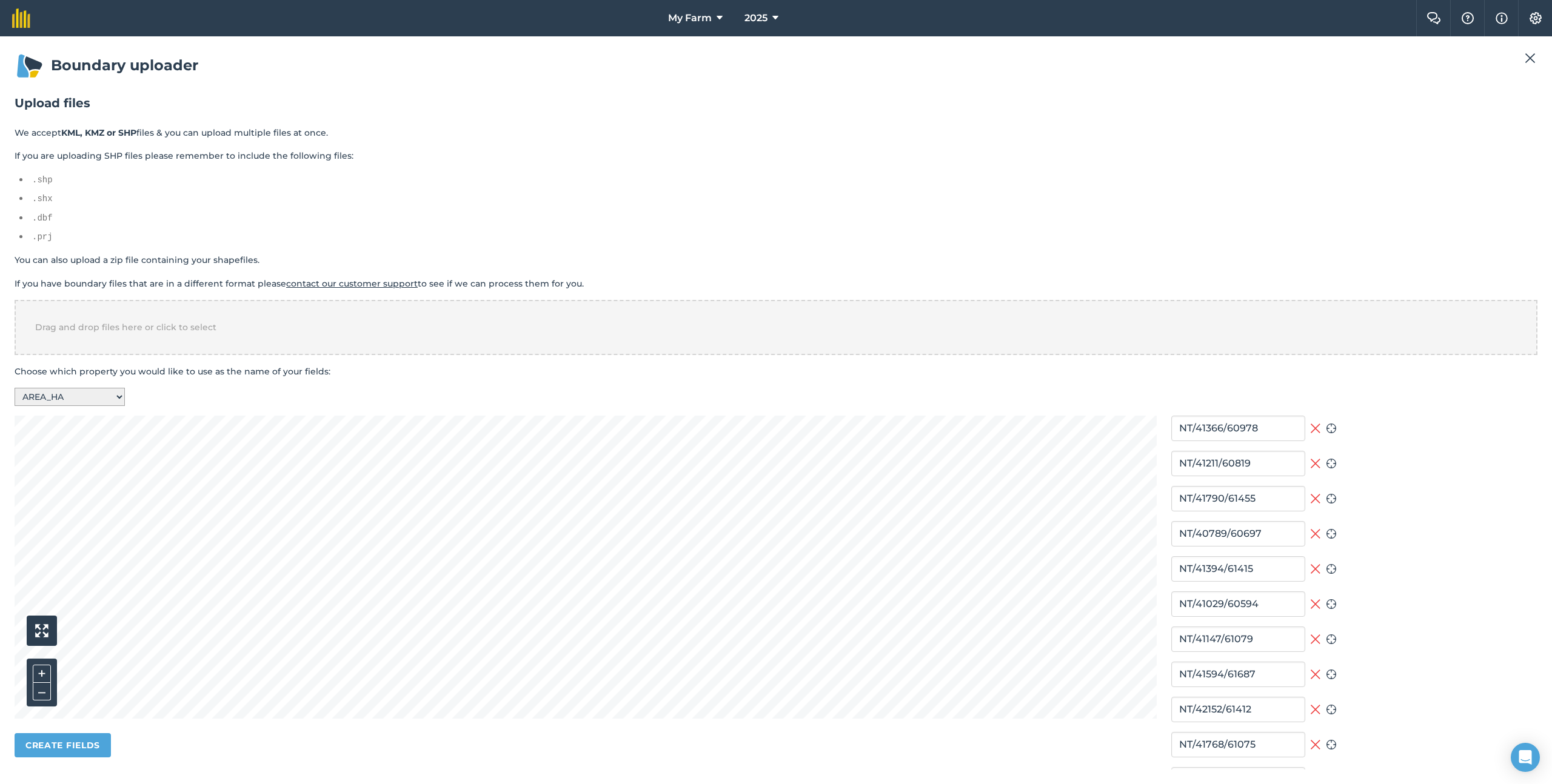
type input "3.71"
type input "7.5"
type input "0.98"
type input "7.36"
type input "7.02"
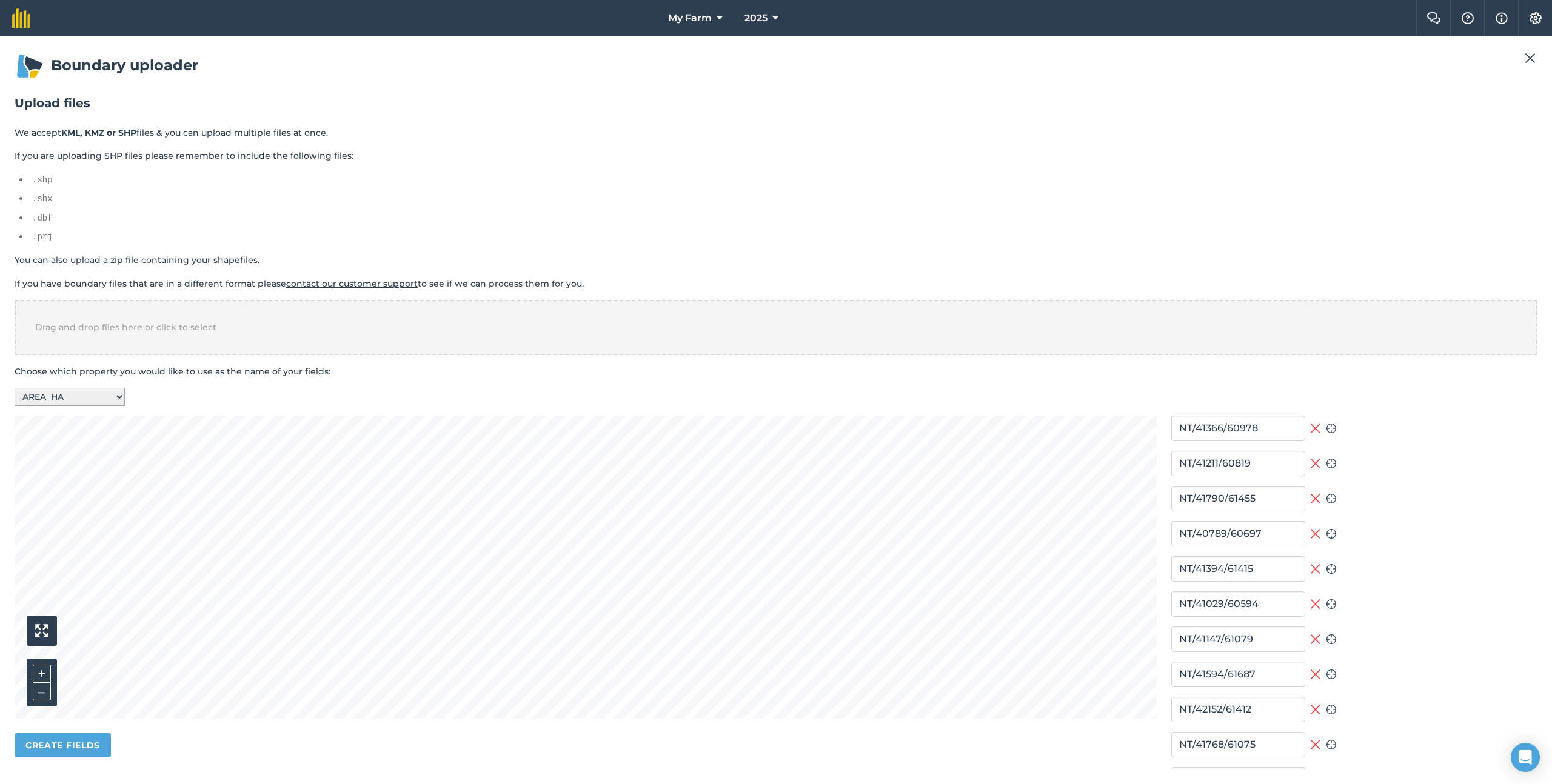
type input "7.06"
type input "1.96"
type input "6.23"
type input "0.83"
type input "21.9"
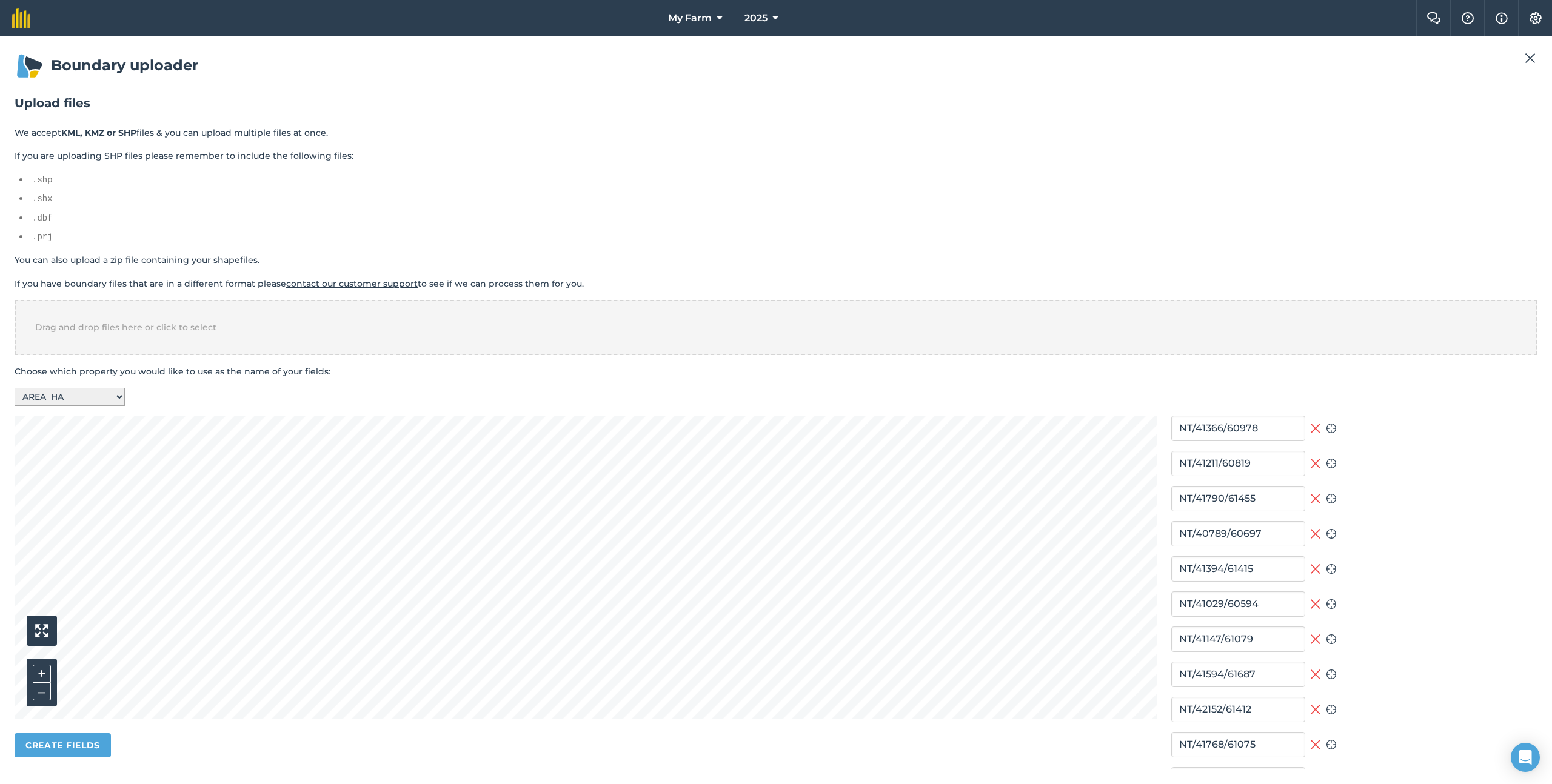
type input "1.28"
type input "2.49"
type input "4.31"
type input "0.72"
type input "1.4"
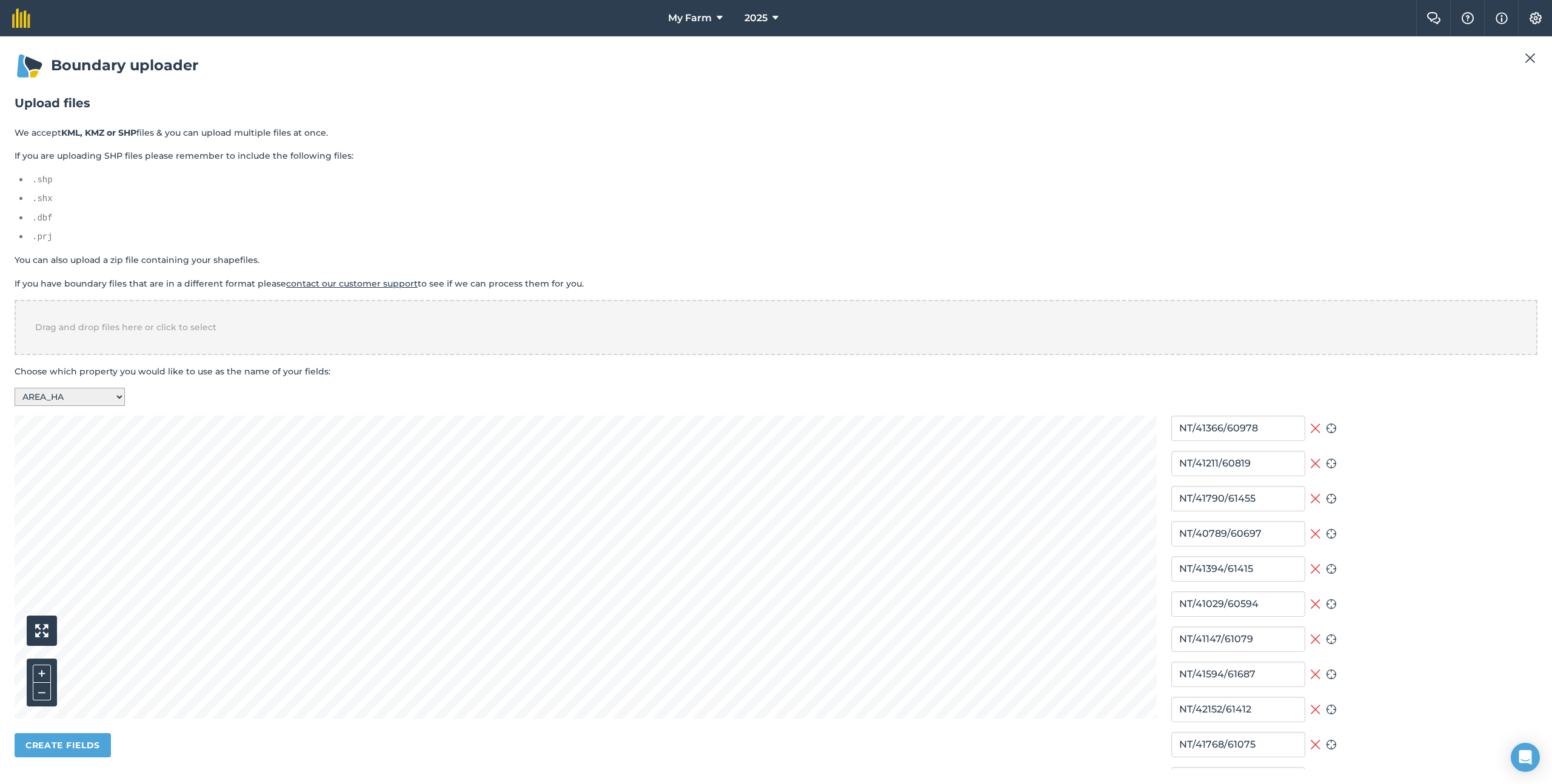
type input "11.35"
type input "0.74"
type input "8.66"
type input "8.04"
type input "14.36"
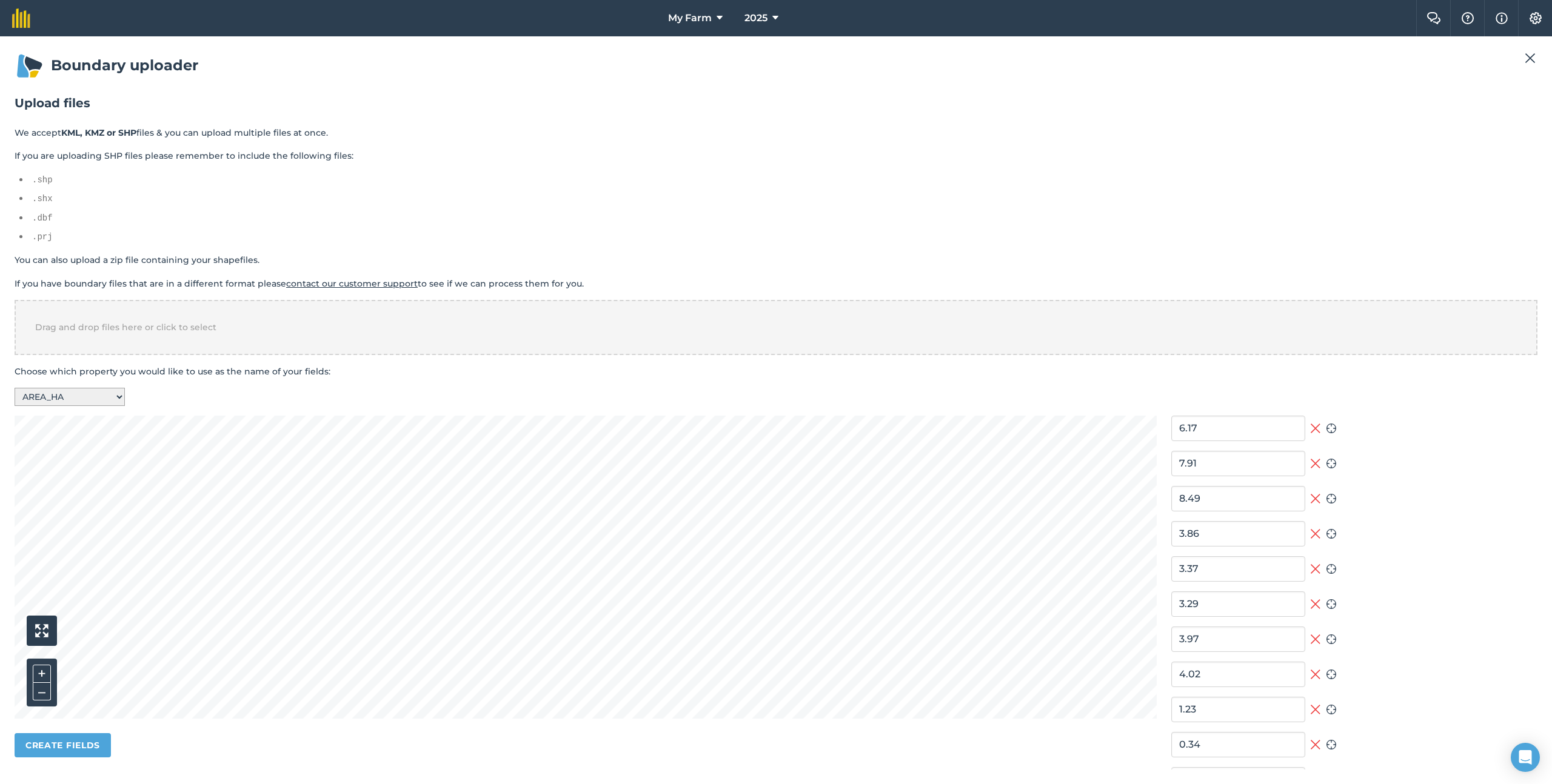
type input "1.23"
type input "12.39"
type input "3.95"
type input "6.5"
type input "5.31"
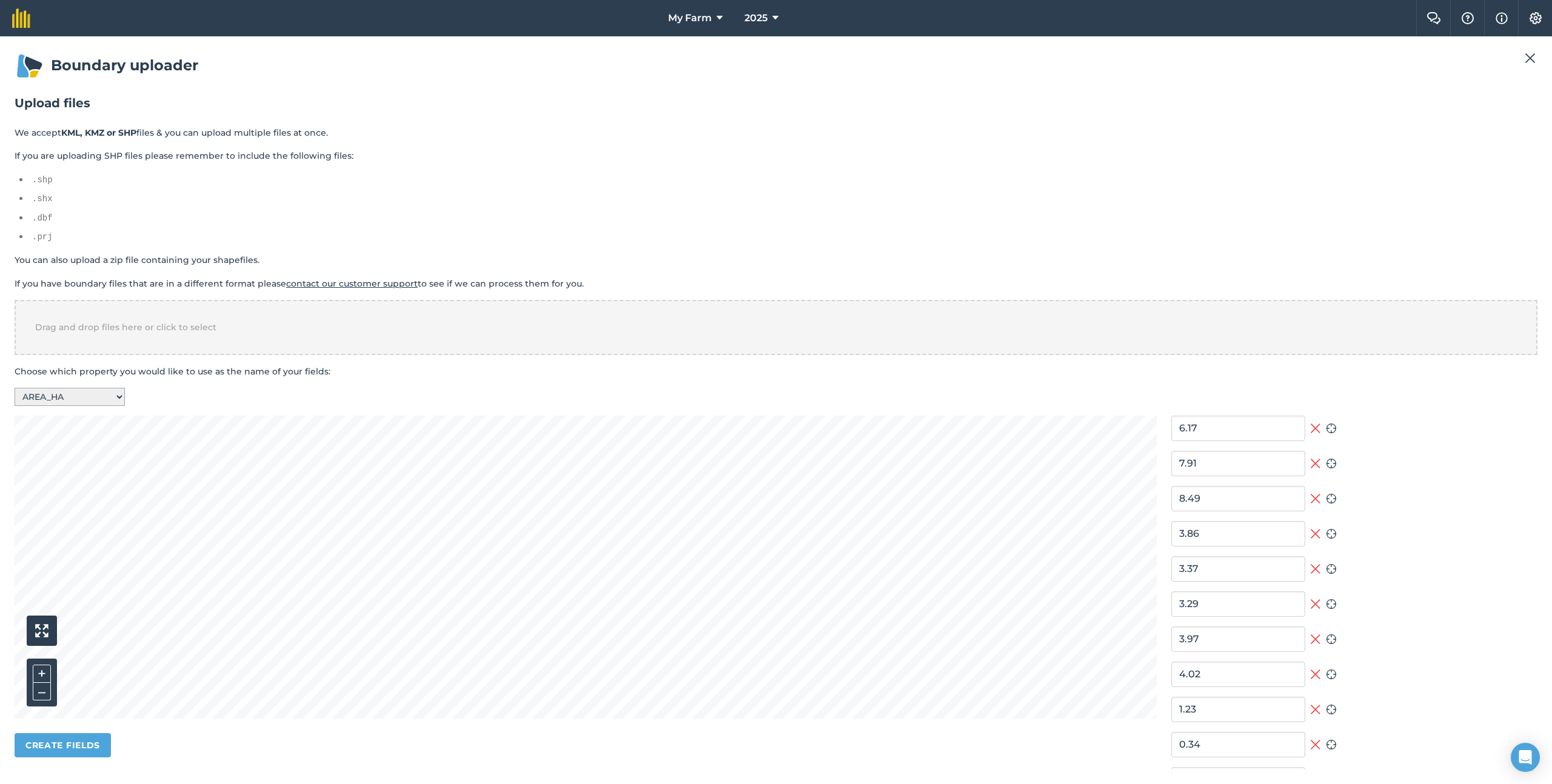
type input "3.58"
type input "2.33"
type input "3.9"
type input "7.65"
type input "1.97"
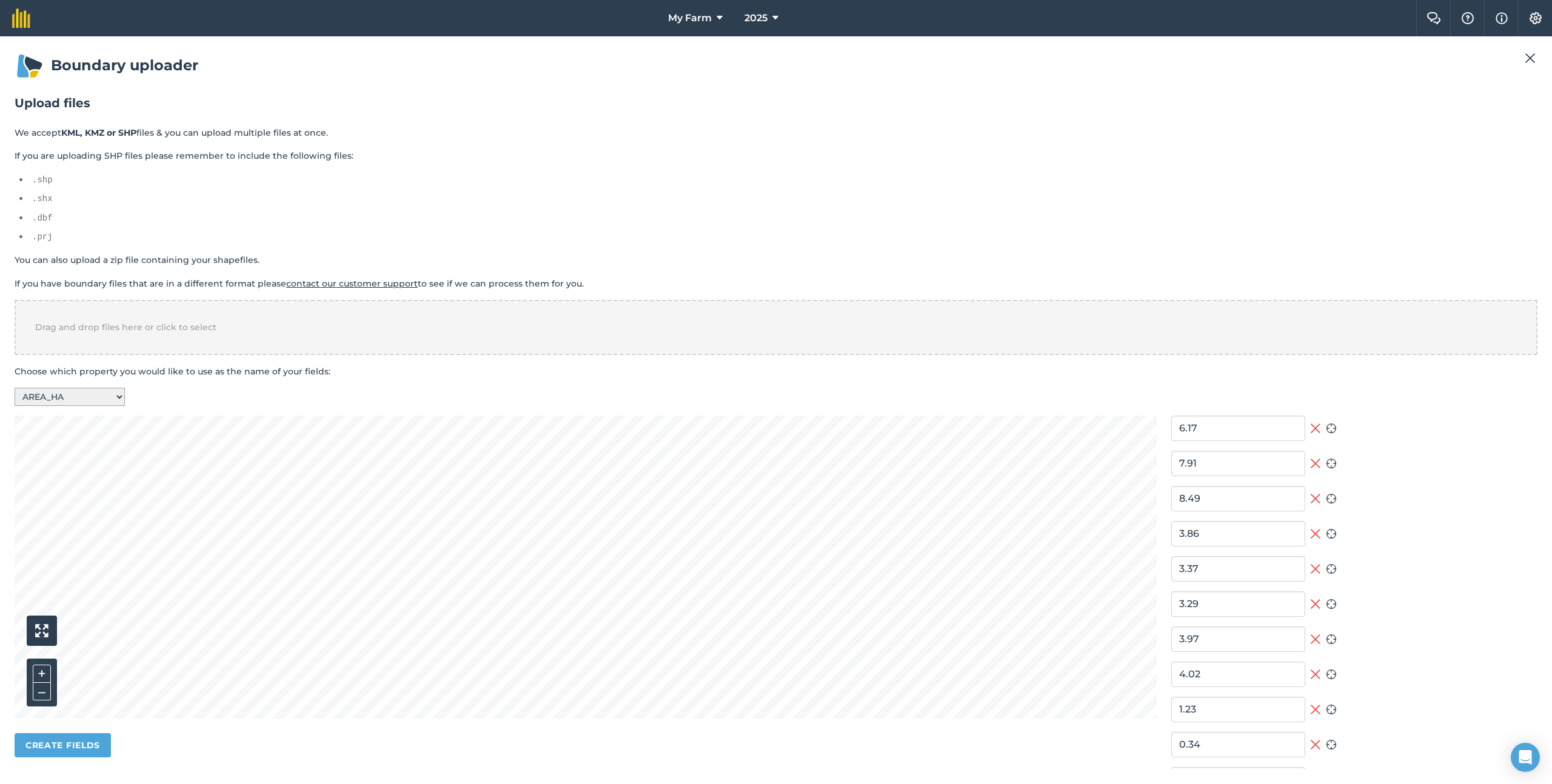
type input "5.34"
type input "6.27"
type input "5.54"
type input "1.39"
type input "5.85"
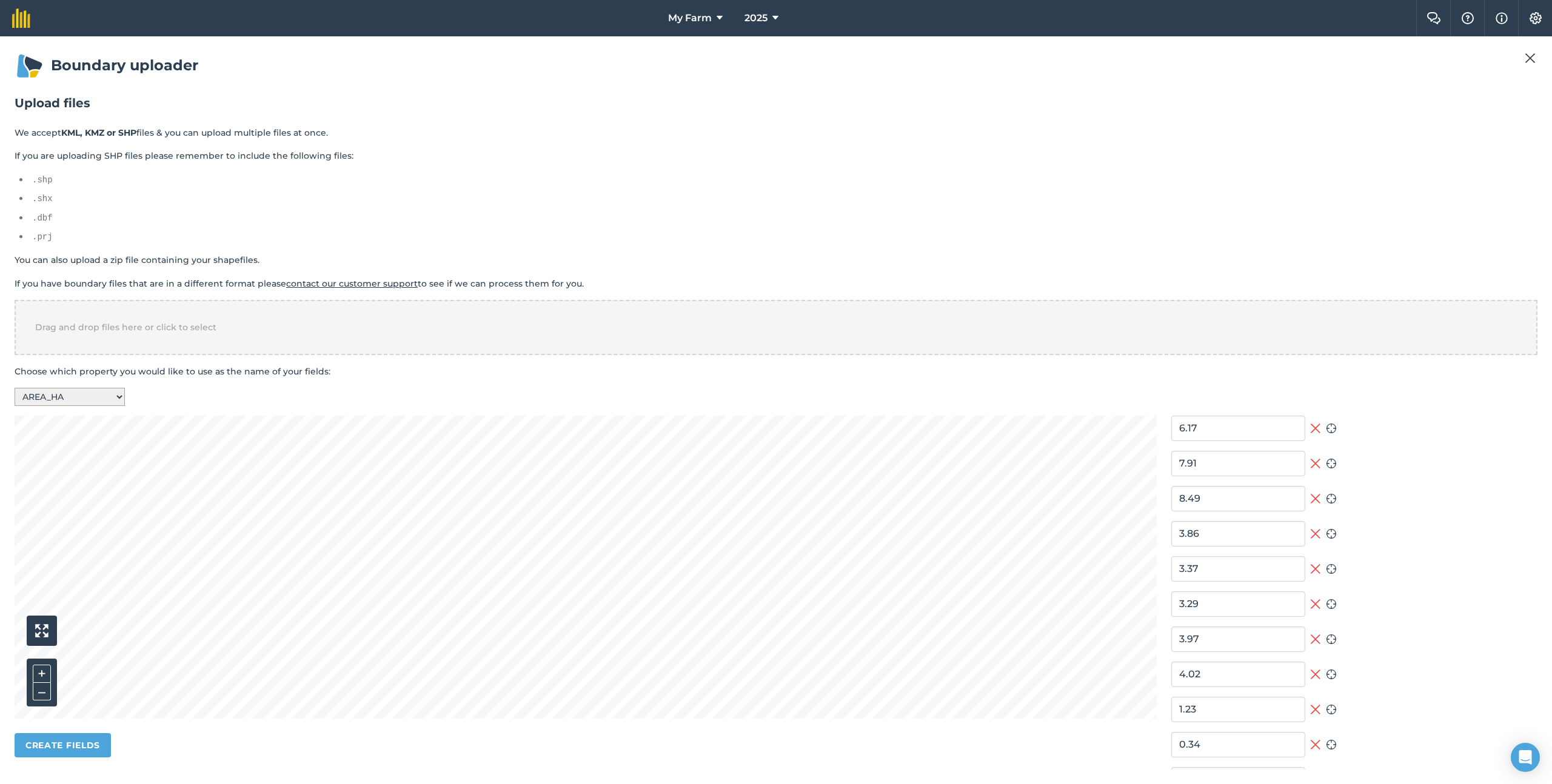
type input "0.72"
type input "1.23"
type input "6.47"
type input "1.9"
type input "7.19"
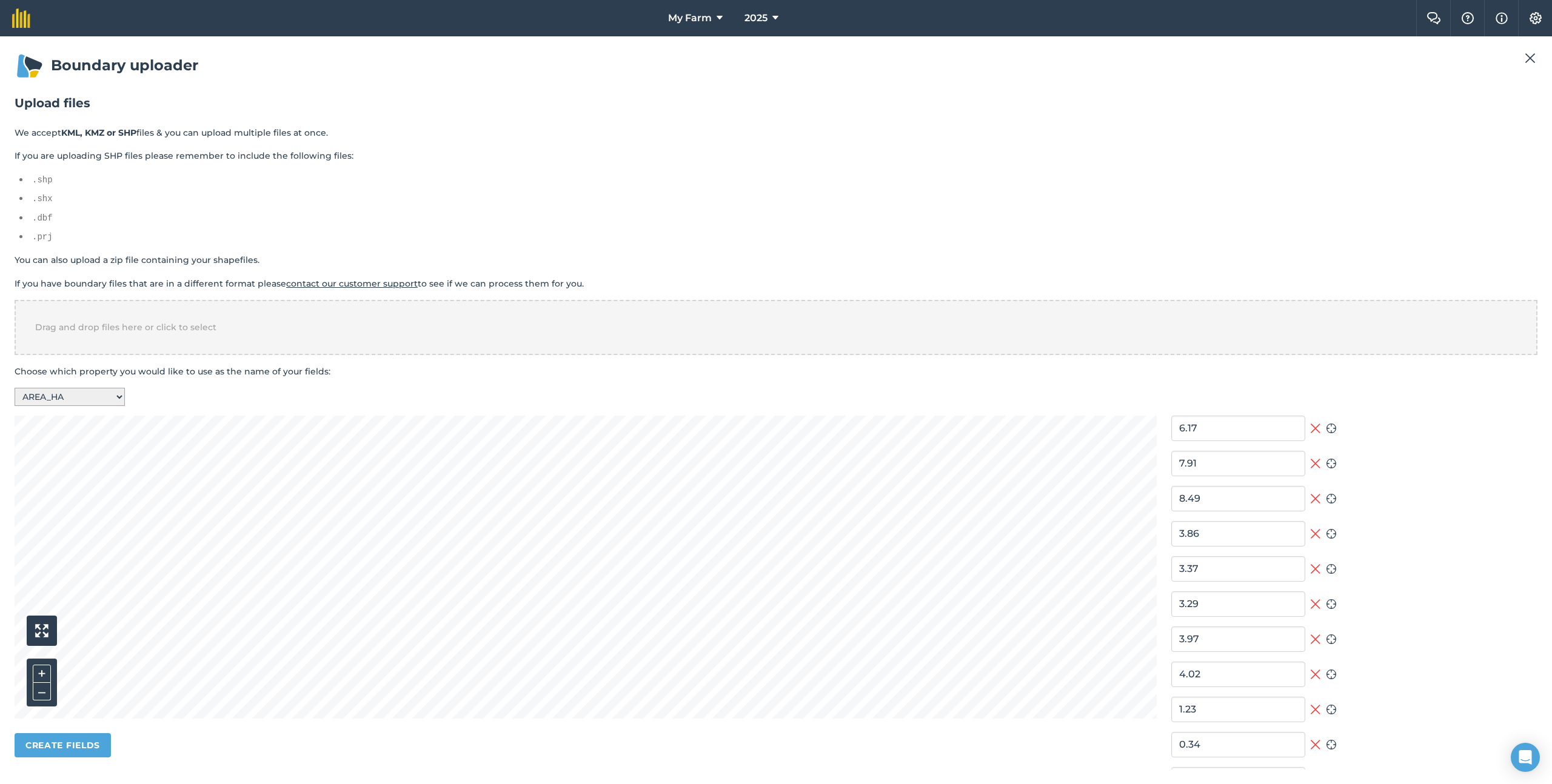
type input "7.54"
type input "6.4"
type input "5.86"
type input "0.18"
type input "0.14"
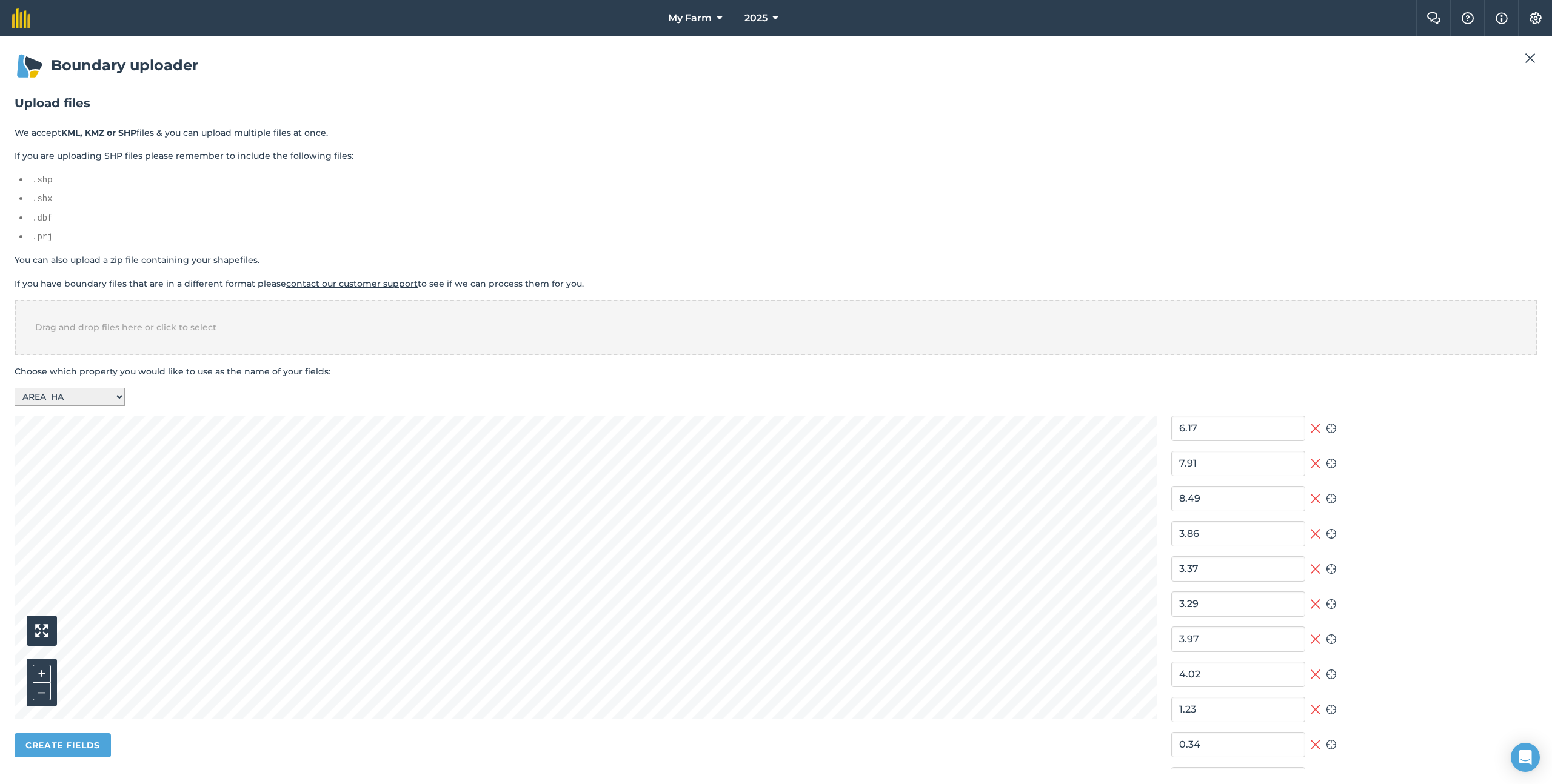
type input "2.32"
type input "0.91"
type input "8.05"
type input "3.15"
click at [84, 399] on select "-- Select a property -- F_FAR_FARM FIELD_ID AREA_HA START_DATE LAST_CHANG CREAT…" at bounding box center [70, 397] width 111 height 18
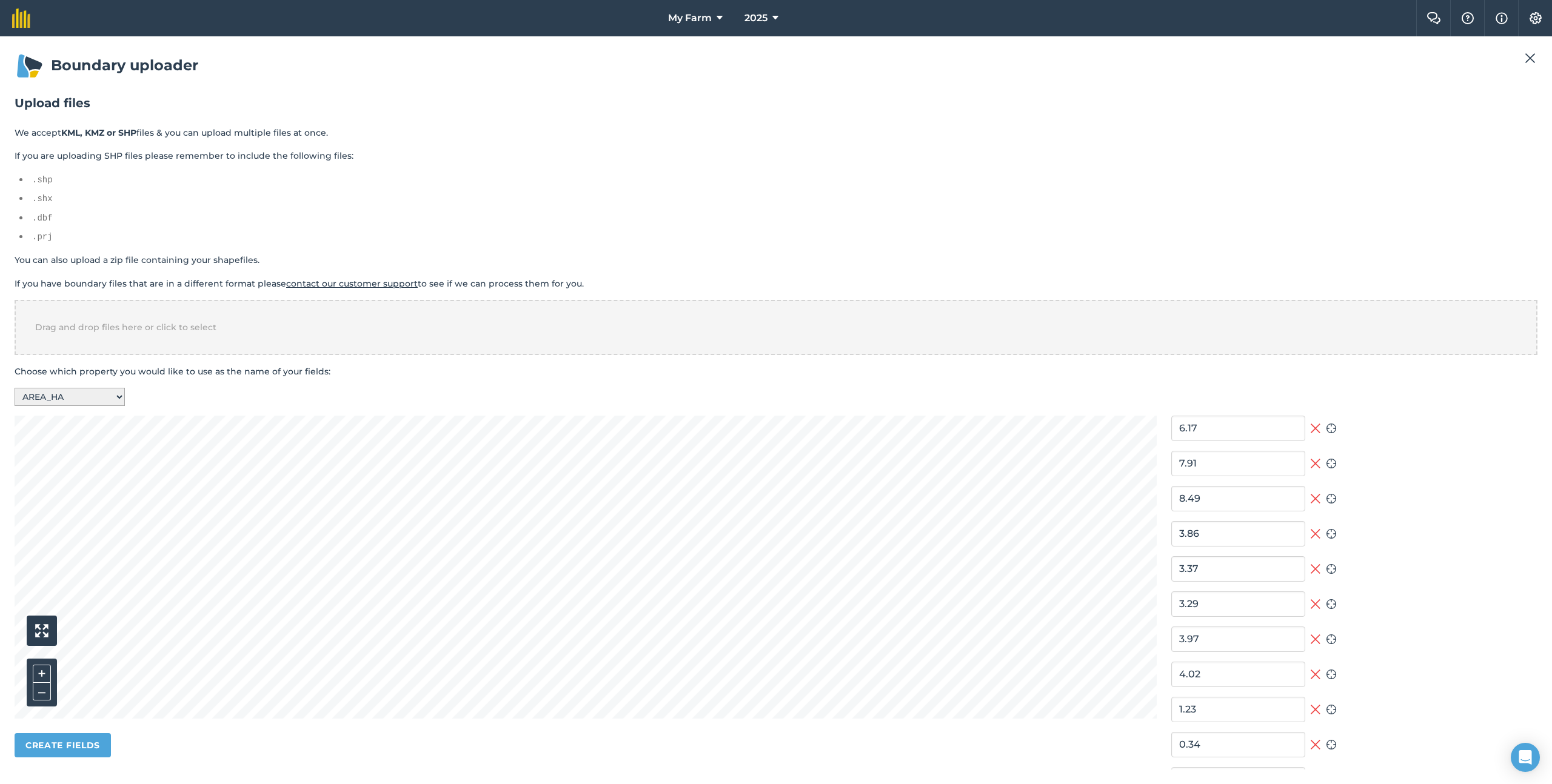
select select "START_DATE"
type input "2024/02/28"
type input "2018/05/27"
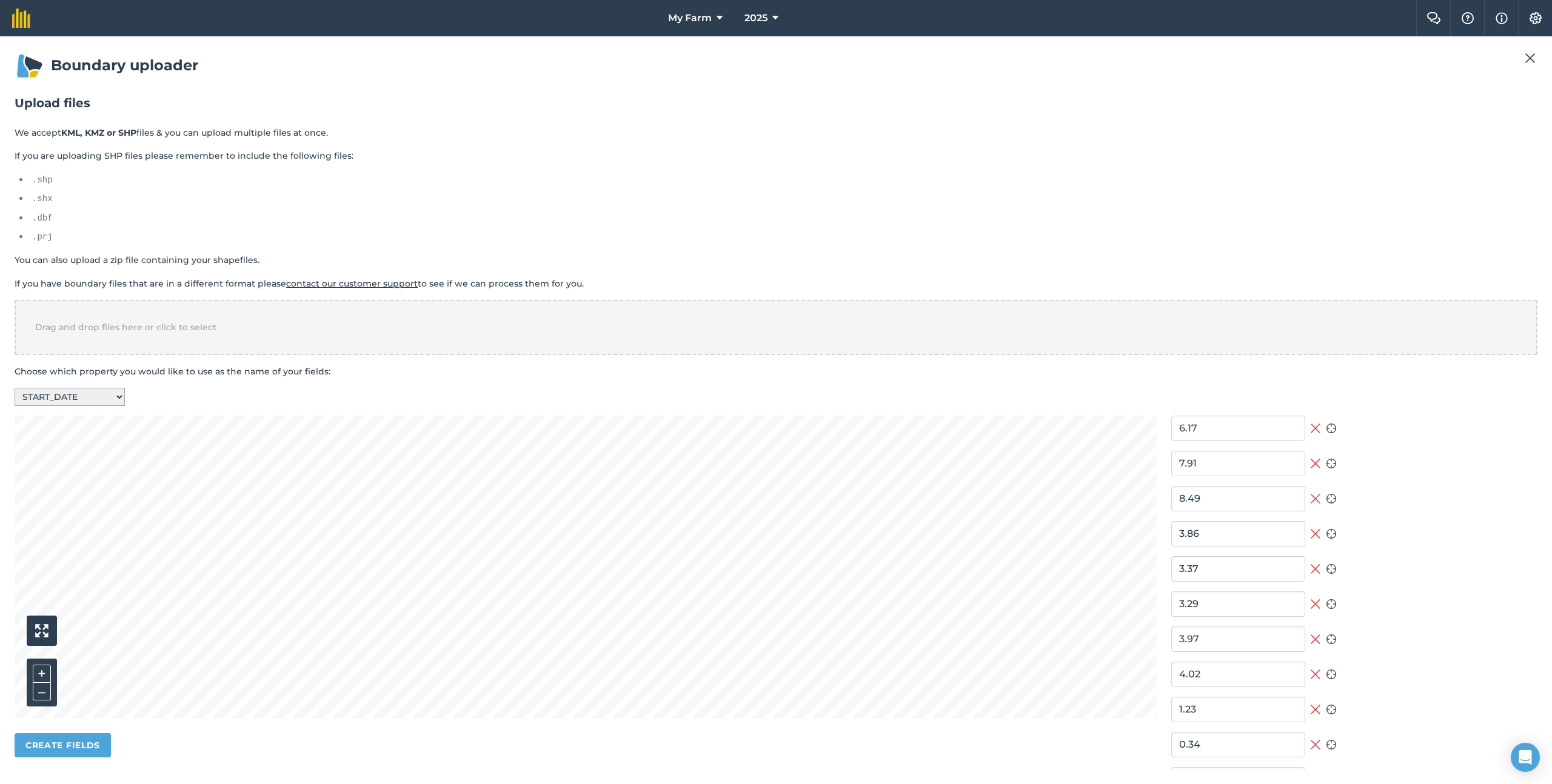
type input "2021/04/15"
type input "2018/05/27"
type input "2022/01/01"
type input "2021/04/15"
type input "2021/10/01"
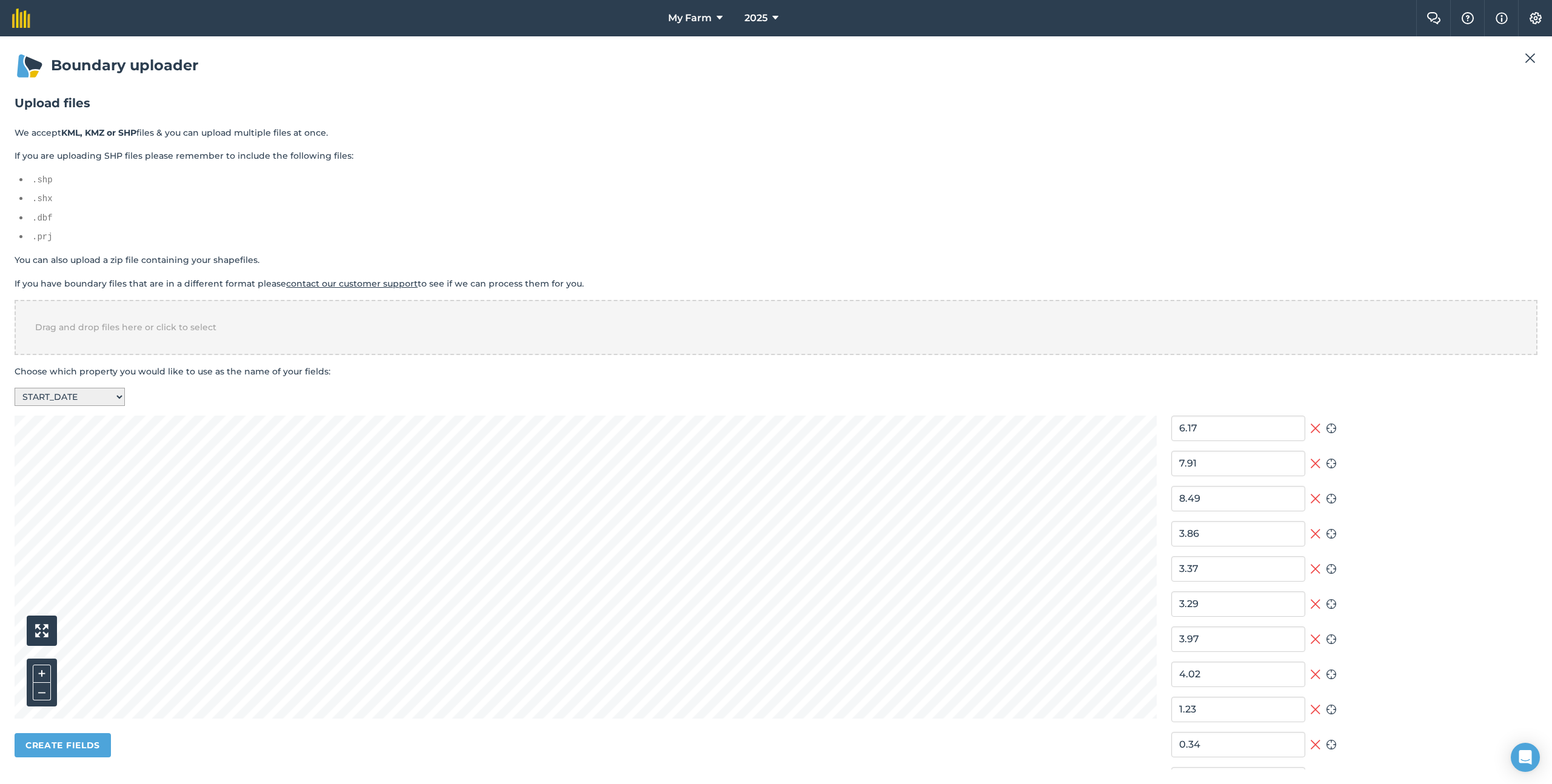
type input "2021/10/01"
type input "2018/05/27"
type input "2021/04/15"
type input "2018/05/27"
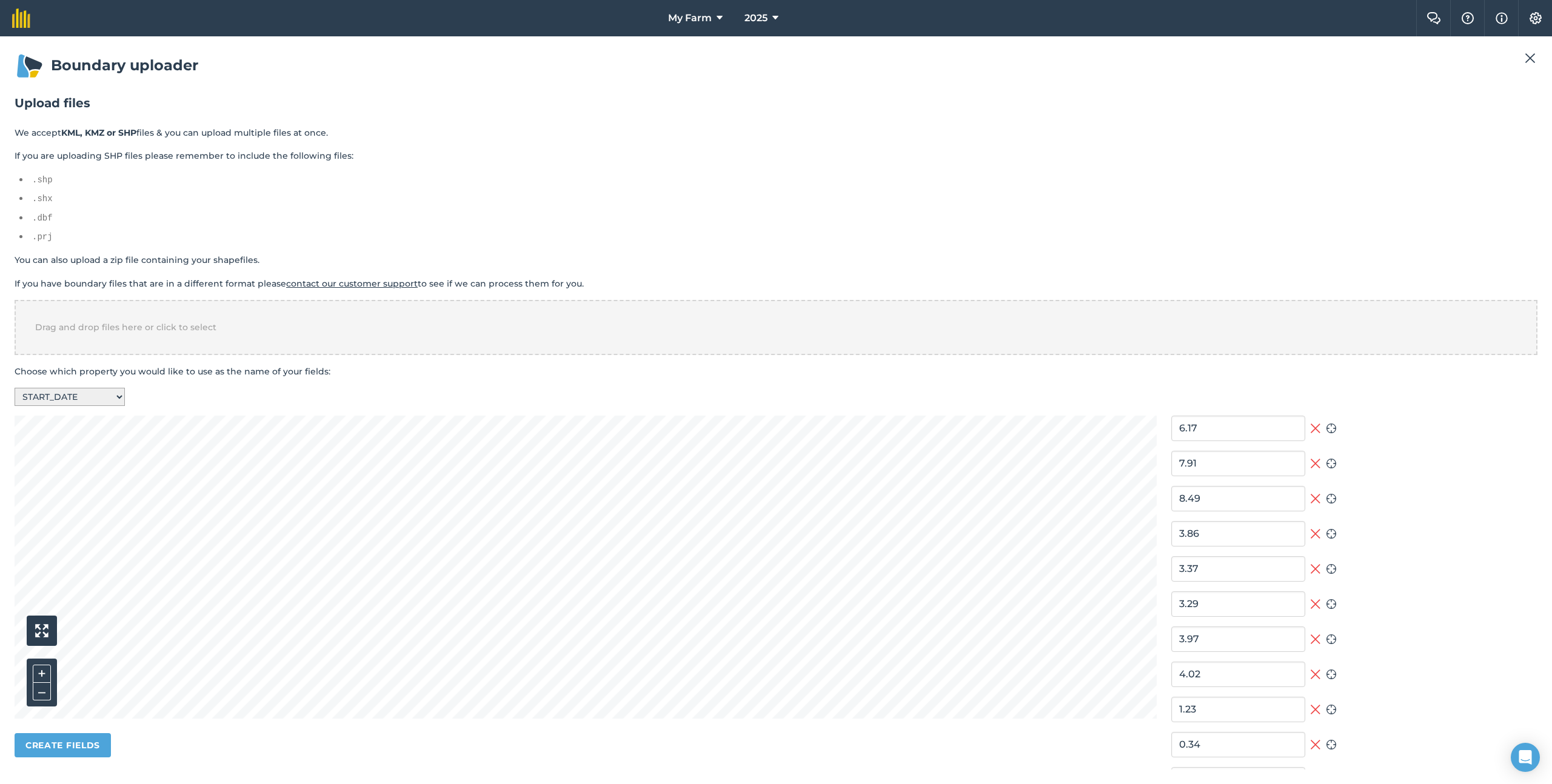
type input "2018/05/27"
type input "2013/01/22"
type input "2018/05/27"
type input "2024/02/08"
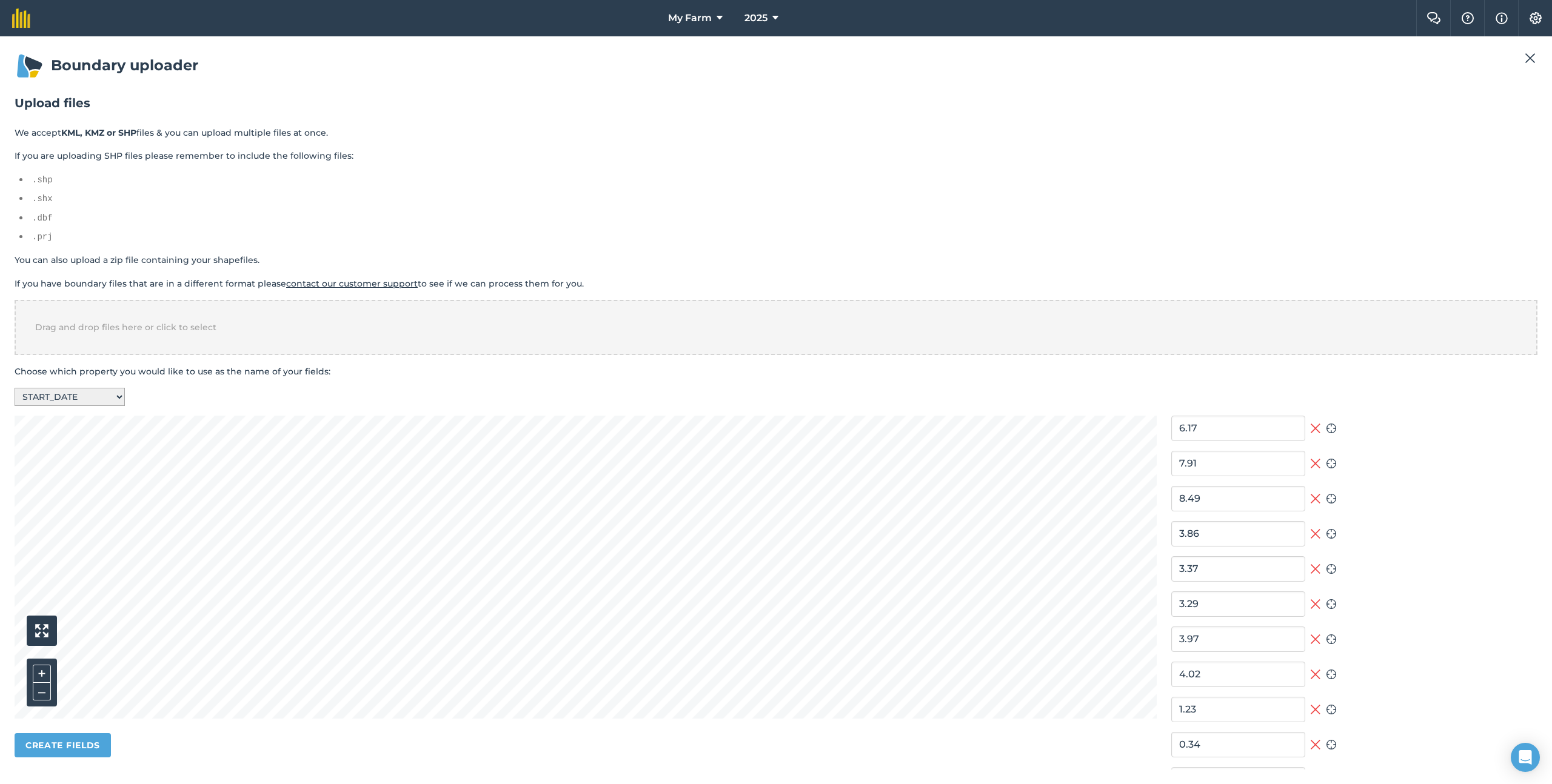
type input "2024/02/08"
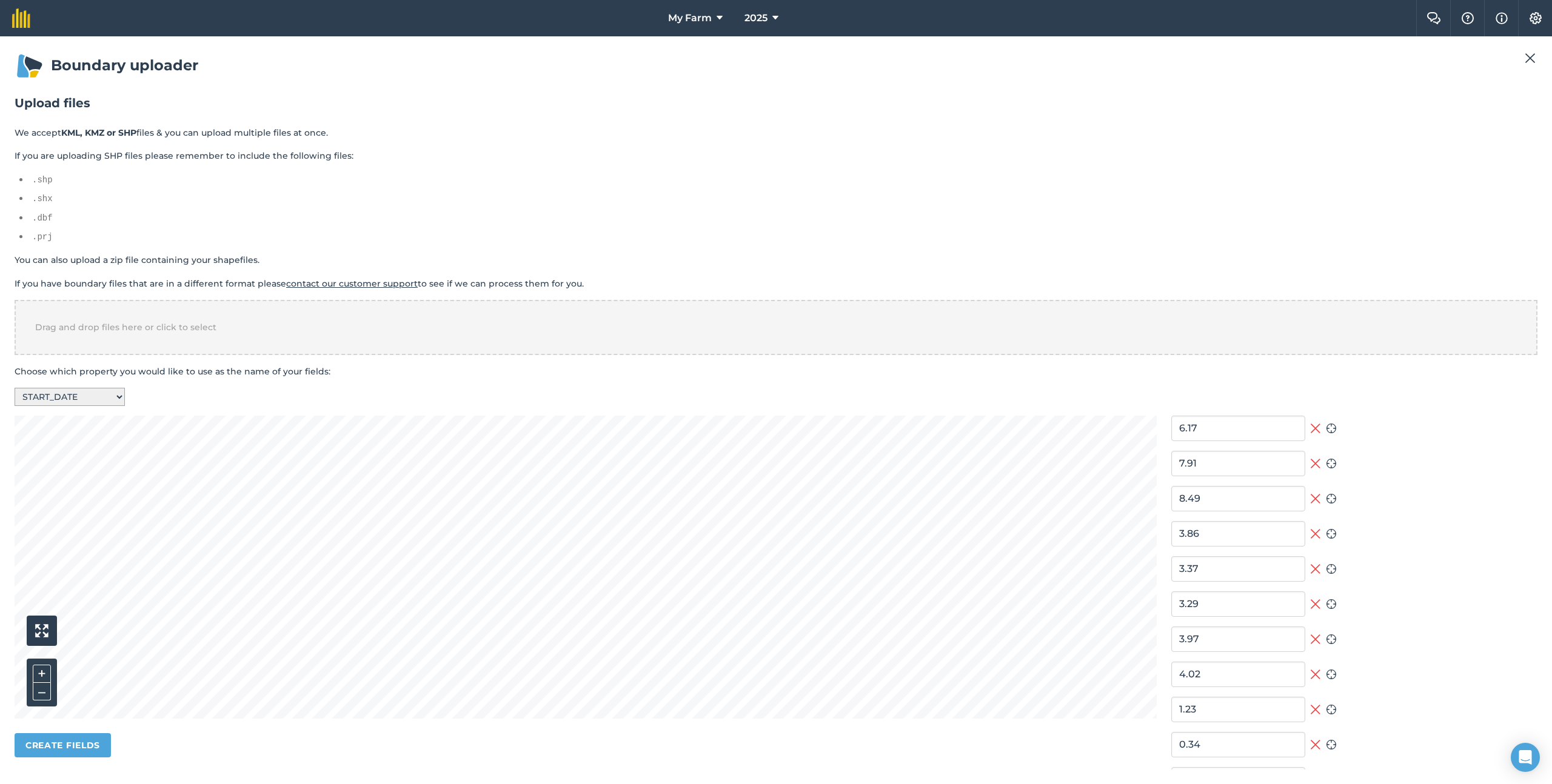
type input "2016/05/15"
type input "2014/04/30"
type input "2024/02/08"
type input "2013/01/22"
type input "2016/05/15"
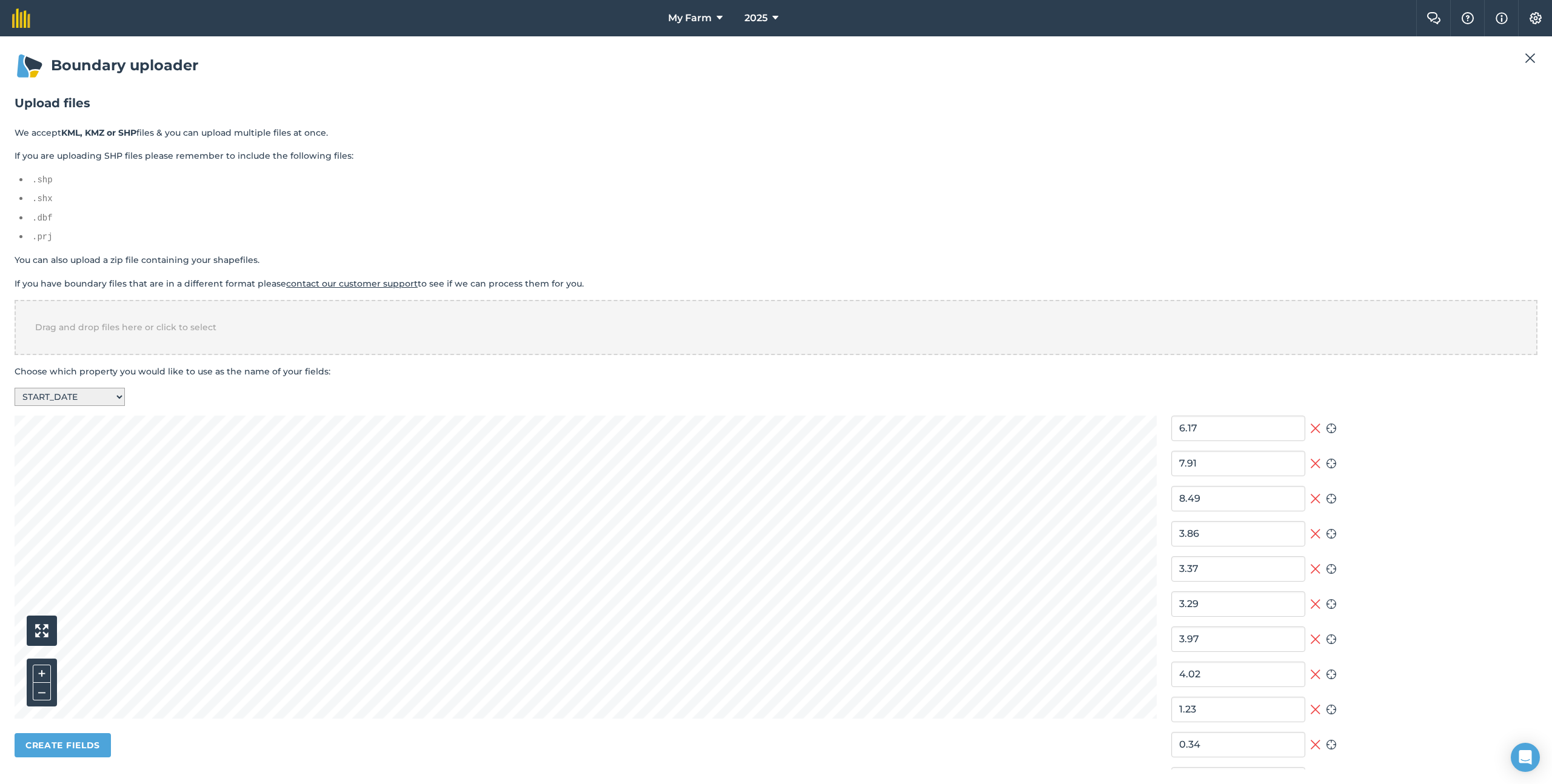
type input "2021/04/15"
type input "2000/04/01"
type input "2015/05/15"
type input "2016/05/15"
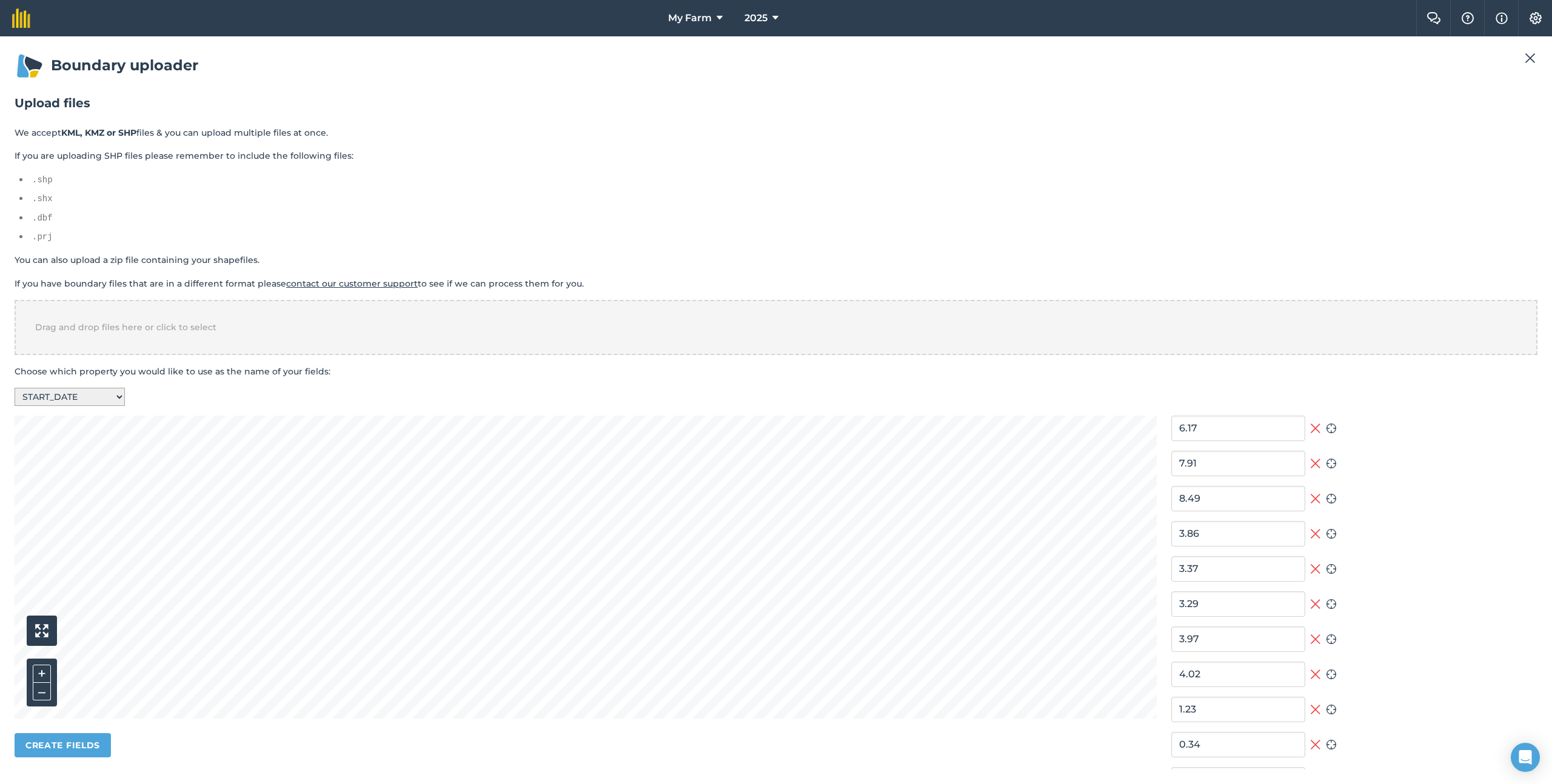
type input "2021/04/15"
type input "2016/05/15"
type input "2018/05/15"
type input "1998/01/01"
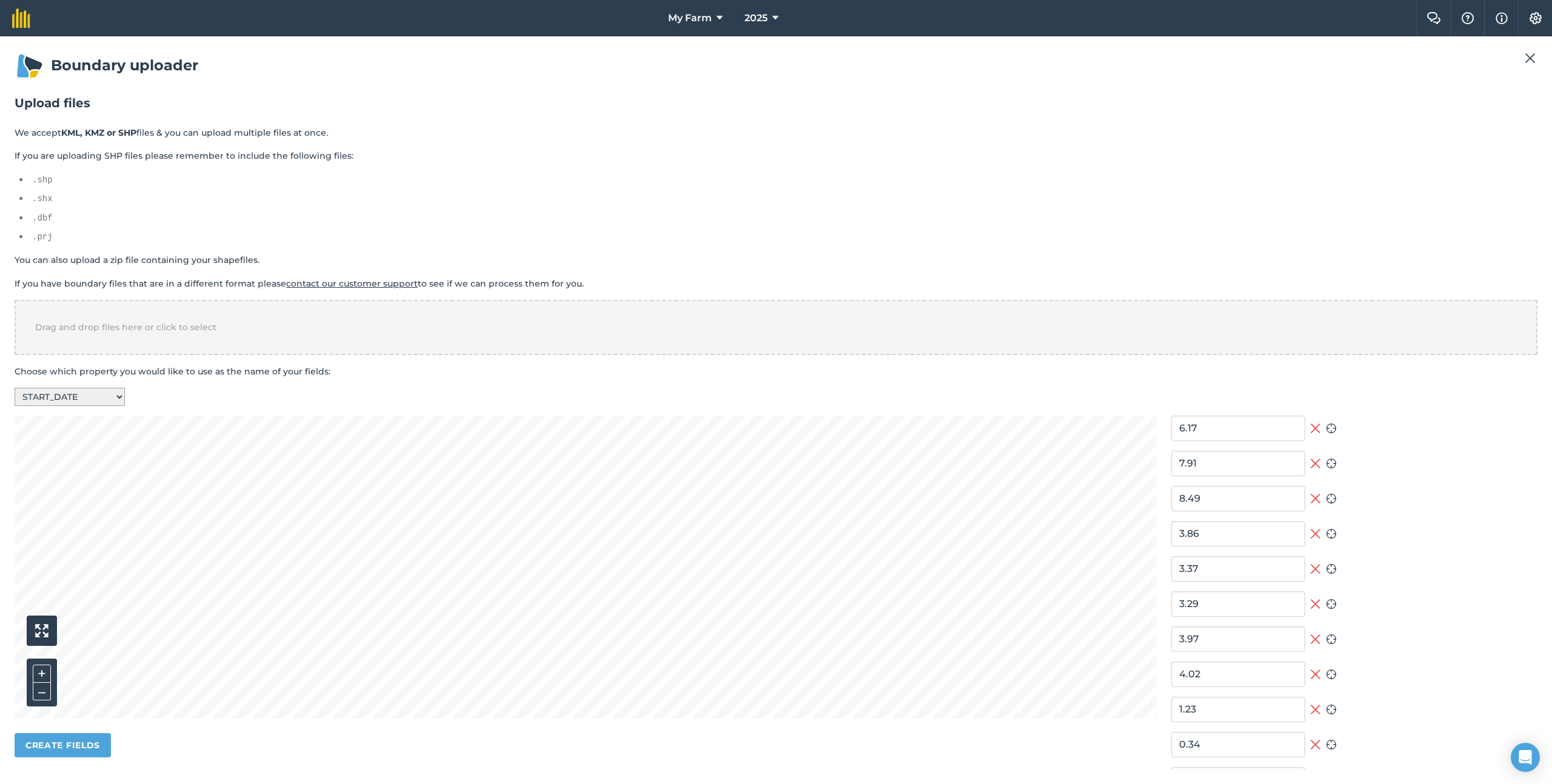
type input "2021/04/15"
type input "2021/10/01"
type input "2021/04/15"
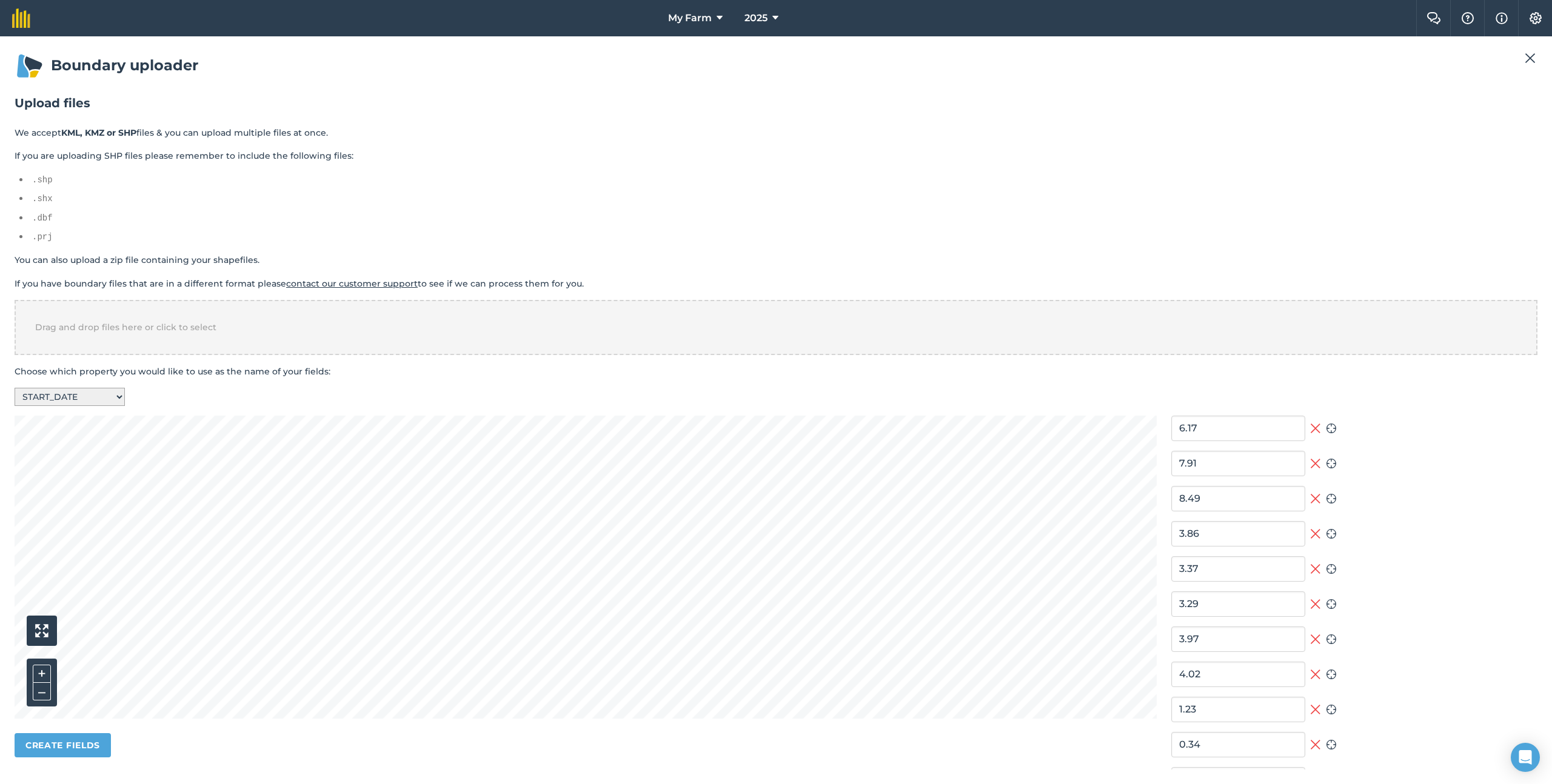
type input "1998/01/01"
type input "2014/04/30"
type input "2018/05/27"
type input "2021/05/15"
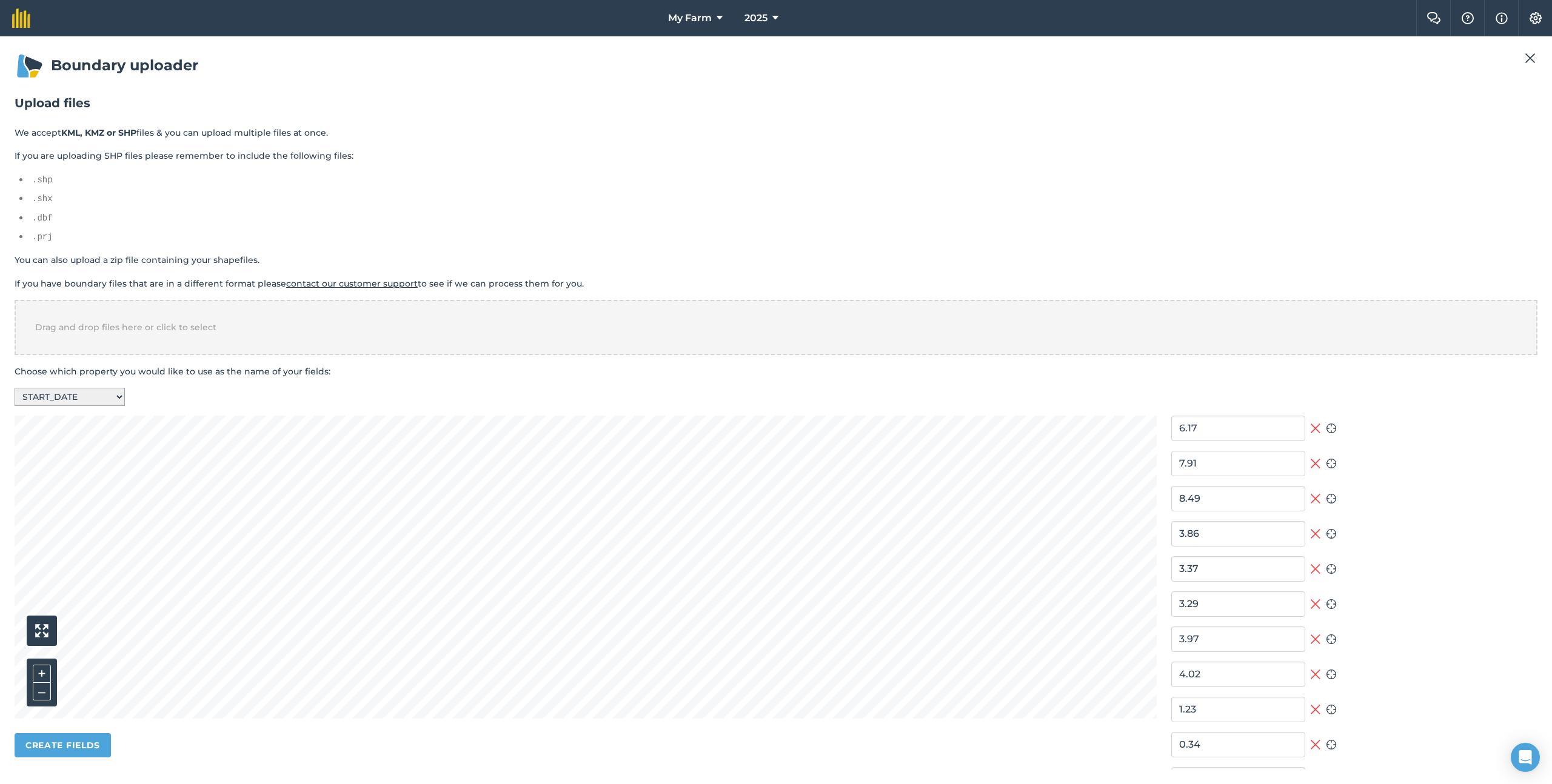
type input "2022/01/01"
type input "2013/01/22"
type input "2021/05/15"
click at [91, 395] on select "-- Select a property -- F_FAR_FARM FIELD_ID AREA_HA START_DATE LAST_CHANG CREAT…" at bounding box center [70, 397] width 111 height 18
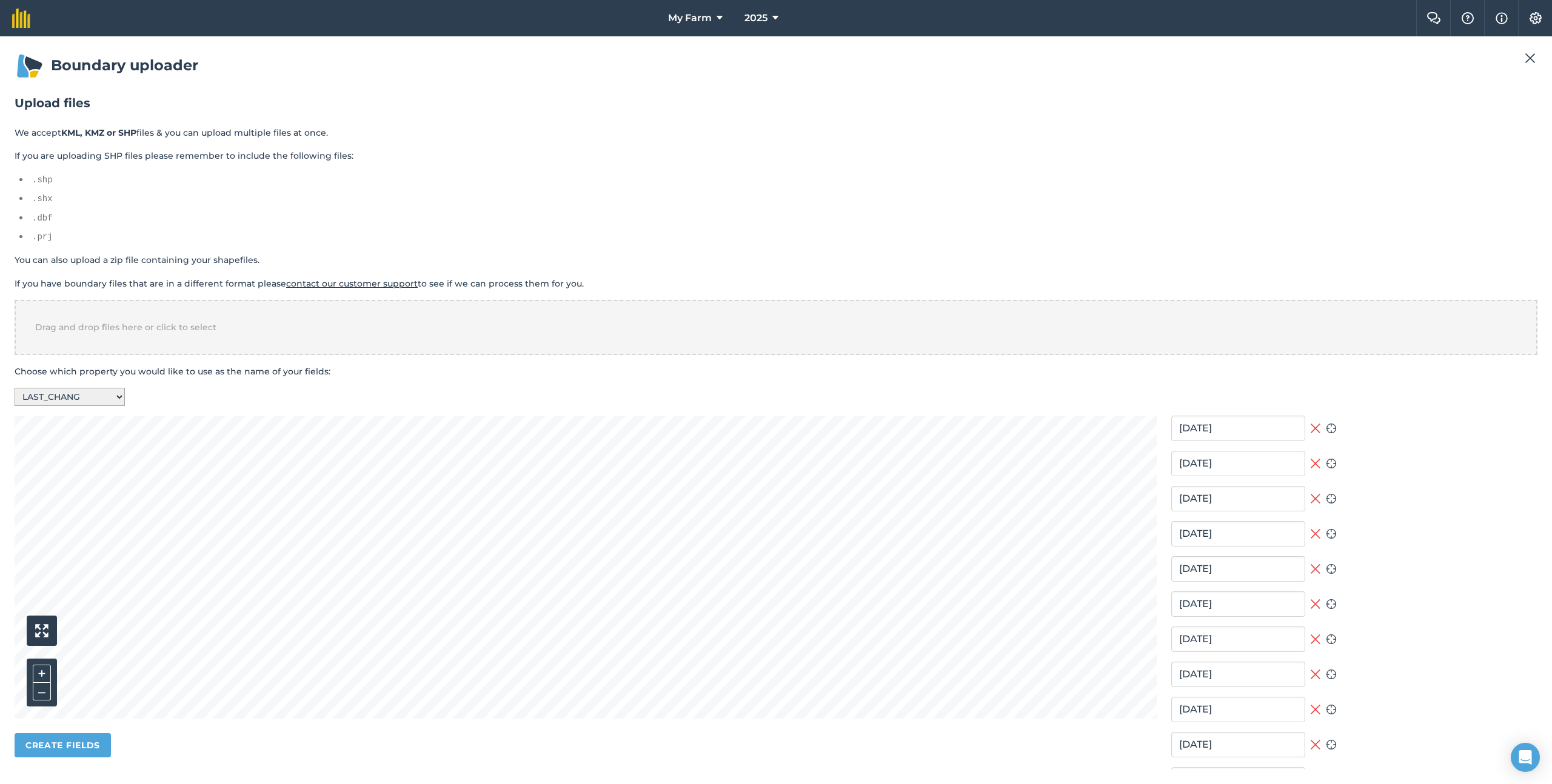
click at [96, 393] on select "-- Select a property -- F_FAR_FARM FIELD_ID AREA_HA START_DATE LAST_CHANG CREAT…" at bounding box center [70, 397] width 111 height 18
click at [100, 391] on select "-- Select a property -- F_FAR_FARM FIELD_ID AREA_HA START_DATE LAST_CHANG CREAT…" at bounding box center [70, 397] width 111 height 18
click at [88, 396] on select "-- Select a property -- F_FAR_FARM FIELD_ID AREA_HA START_DATE LAST_CHANG CREAT…" at bounding box center [70, 397] width 111 height 18
click at [1532, 58] on img at bounding box center [1530, 58] width 11 height 15
